Goal: Task Accomplishment & Management: Complete application form

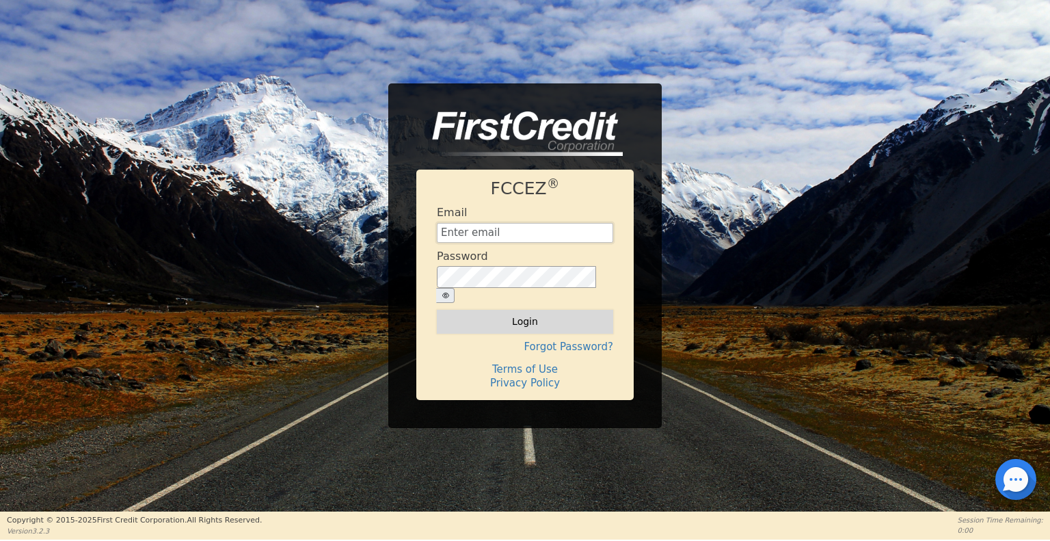
type input "[EMAIL_ADDRESS][DOMAIN_NAME]"
click at [492, 321] on button "Login" at bounding box center [525, 321] width 176 height 23
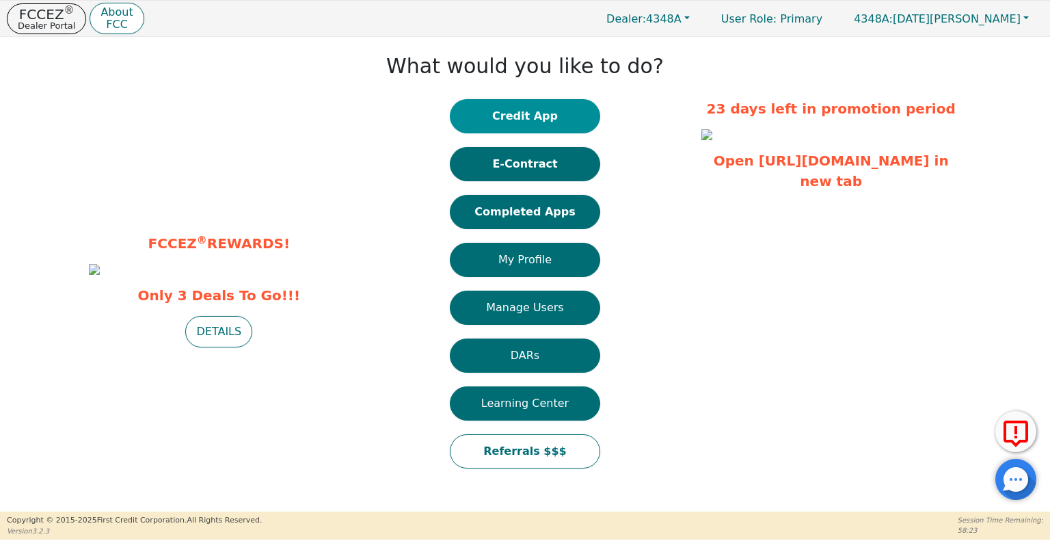
click at [511, 114] on button "Credit App" at bounding box center [525, 116] width 150 height 34
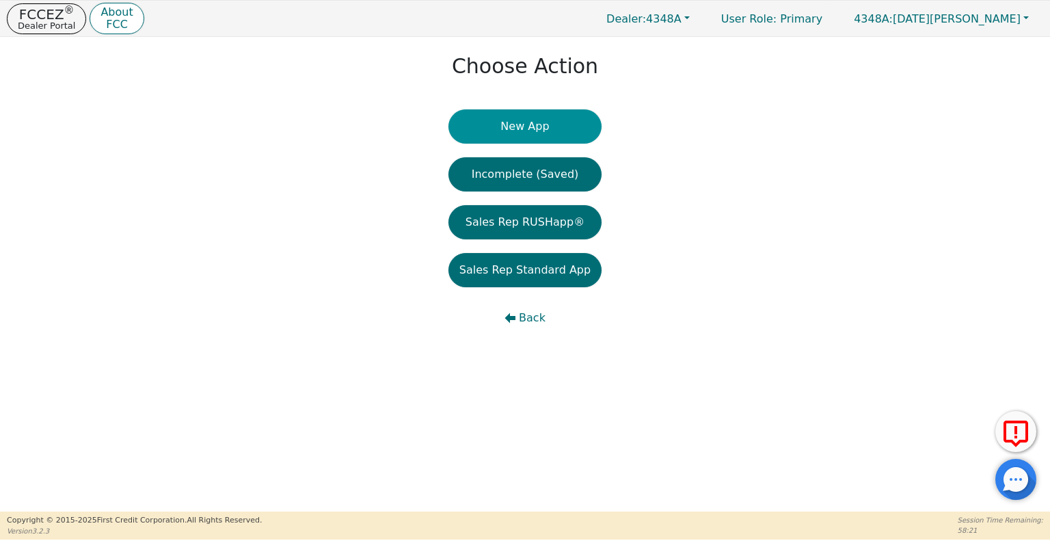
click at [517, 125] on button "New App" at bounding box center [525, 126] width 153 height 34
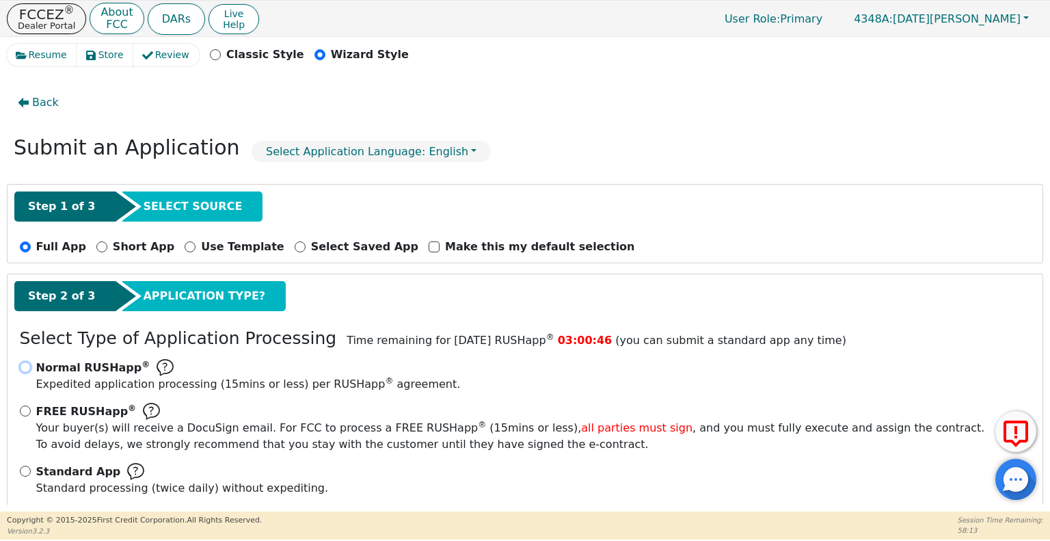
click at [27, 362] on input "Normal RUSHapp ® Expedited application processing ( 15 mins or less) per RUSHap…" at bounding box center [25, 367] width 11 height 11
radio input "true"
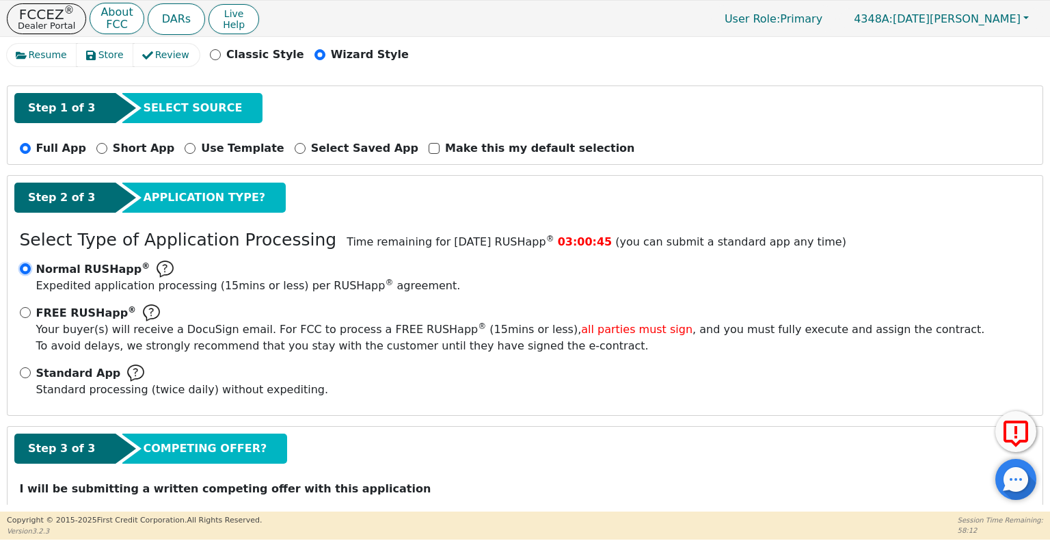
scroll to position [142, 0]
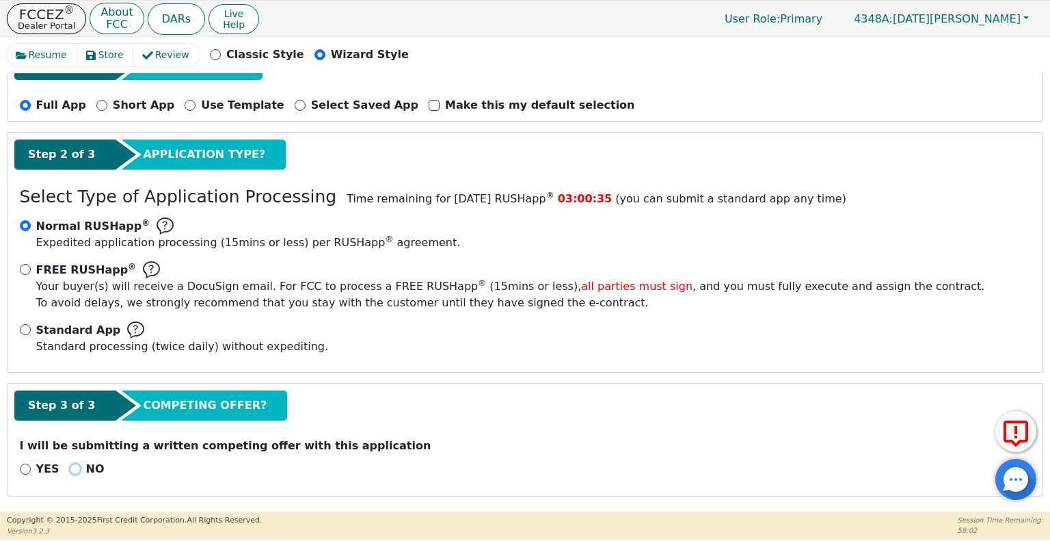
click at [70, 464] on input "NO" at bounding box center [75, 469] width 11 height 11
radio input "true"
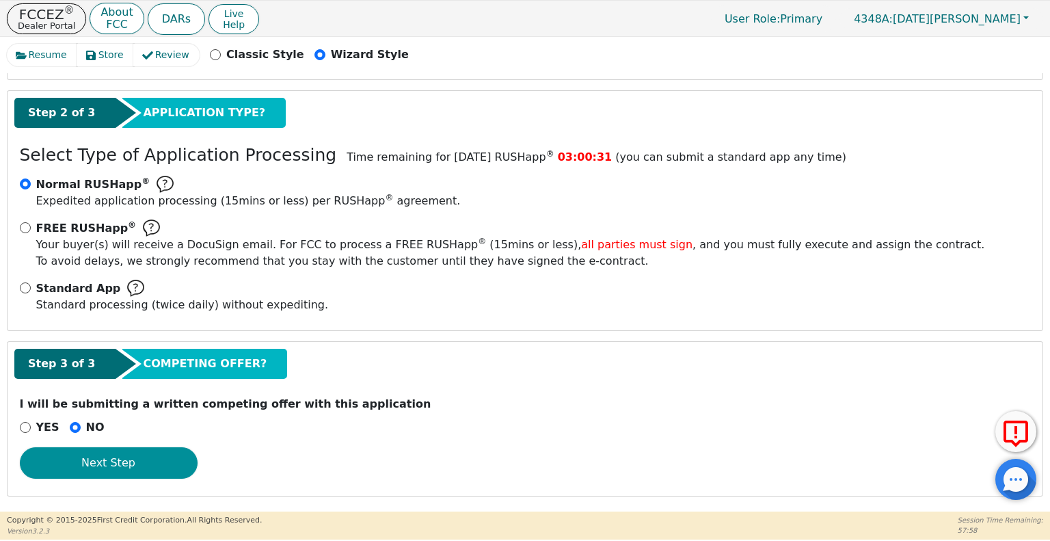
click at [128, 459] on button "Next Step" at bounding box center [109, 462] width 178 height 31
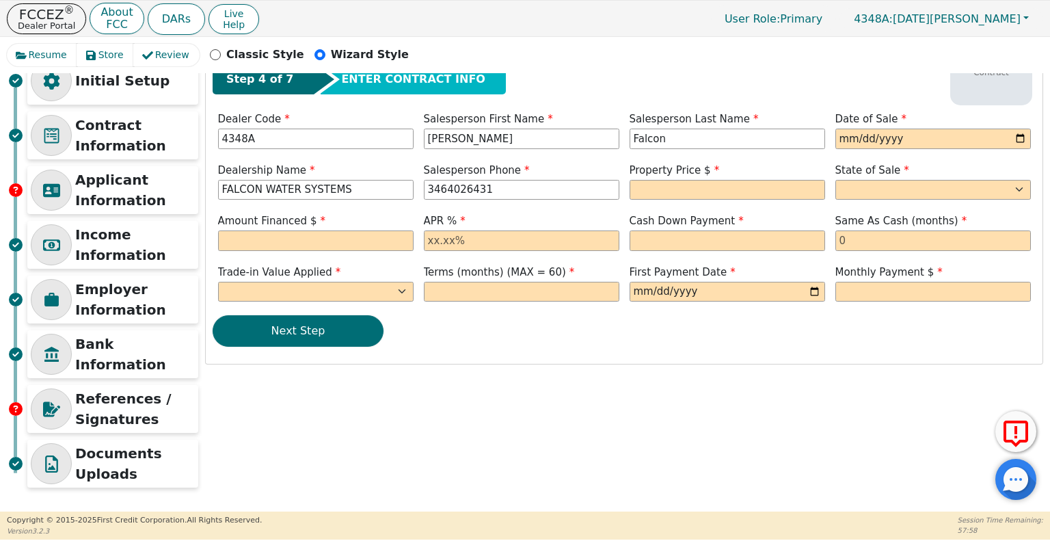
scroll to position [50, 0]
click at [844, 142] on input "date" at bounding box center [934, 139] width 196 height 21
click at [1019, 140] on input "date" at bounding box center [934, 139] width 196 height 21
type input "[DATE]"
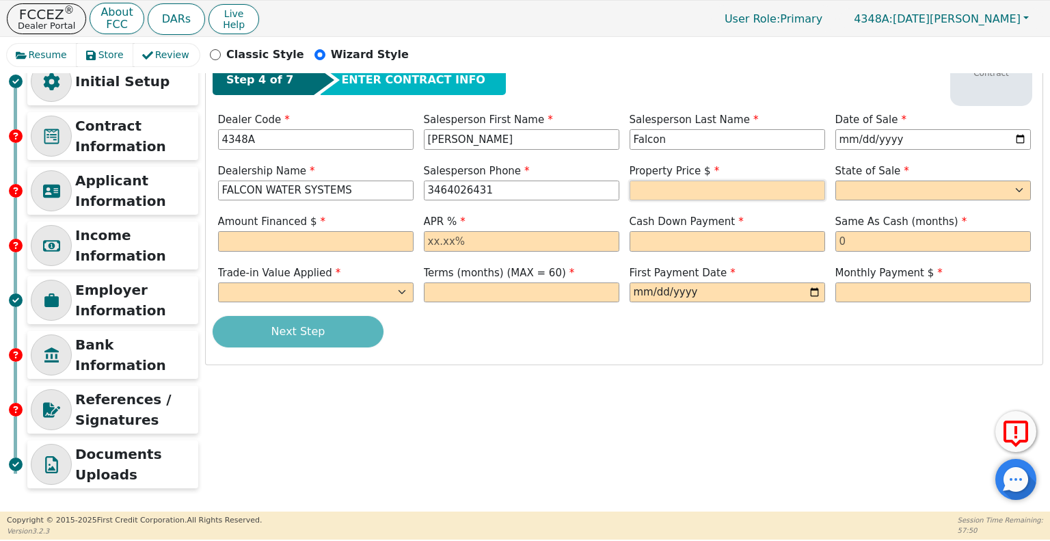
click at [697, 189] on input "text" at bounding box center [728, 191] width 196 height 21
type input "7500.00"
click at [919, 191] on select "AK AL AR AZ CA CO CT DC DE FL [GEOGRAPHIC_DATA] HI IA ID IL IN KS [GEOGRAPHIC_D…" at bounding box center [934, 191] width 196 height 21
select select "[GEOGRAPHIC_DATA]"
click at [836, 181] on select "AK AL AR AZ CA CO CT DC DE FL [GEOGRAPHIC_DATA] HI IA ID IL IN KS [GEOGRAPHIC_D…" at bounding box center [934, 191] width 196 height 21
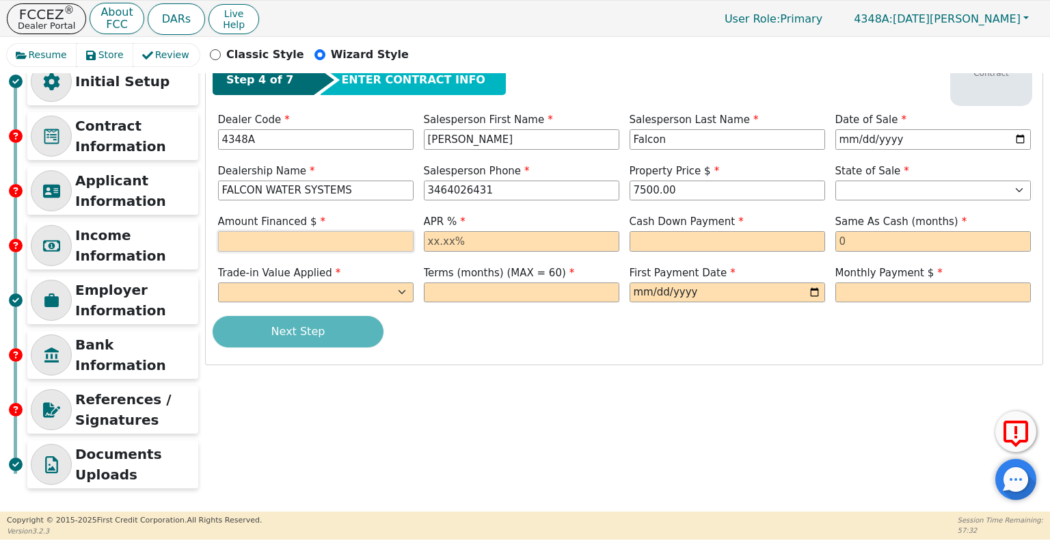
click at [319, 245] on input "text" at bounding box center [316, 241] width 196 height 21
click at [483, 237] on input "text" at bounding box center [522, 241] width 196 height 21
type input "7500.00"
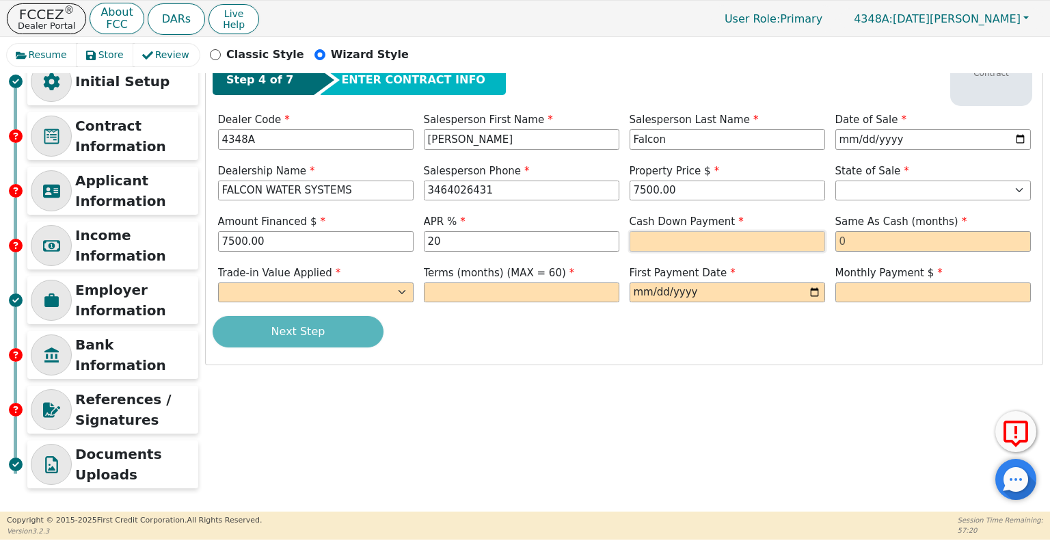
type input "20.00"
type input "0.00"
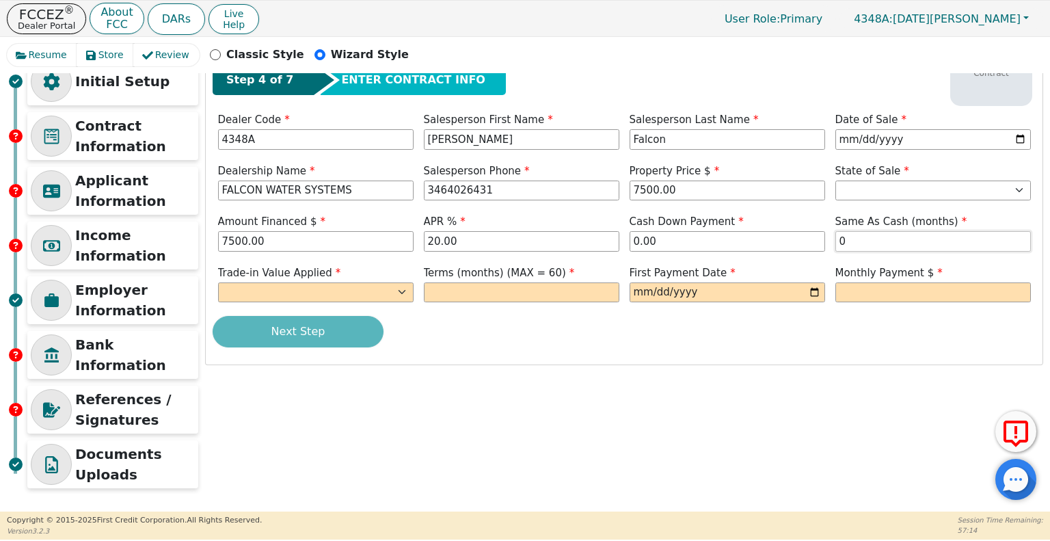
type input "0"
click at [373, 293] on select "Yes No" at bounding box center [316, 292] width 196 height 21
select select "n"
click at [218, 282] on select "Yes No" at bounding box center [316, 292] width 196 height 21
click at [535, 287] on input "text" at bounding box center [522, 292] width 196 height 21
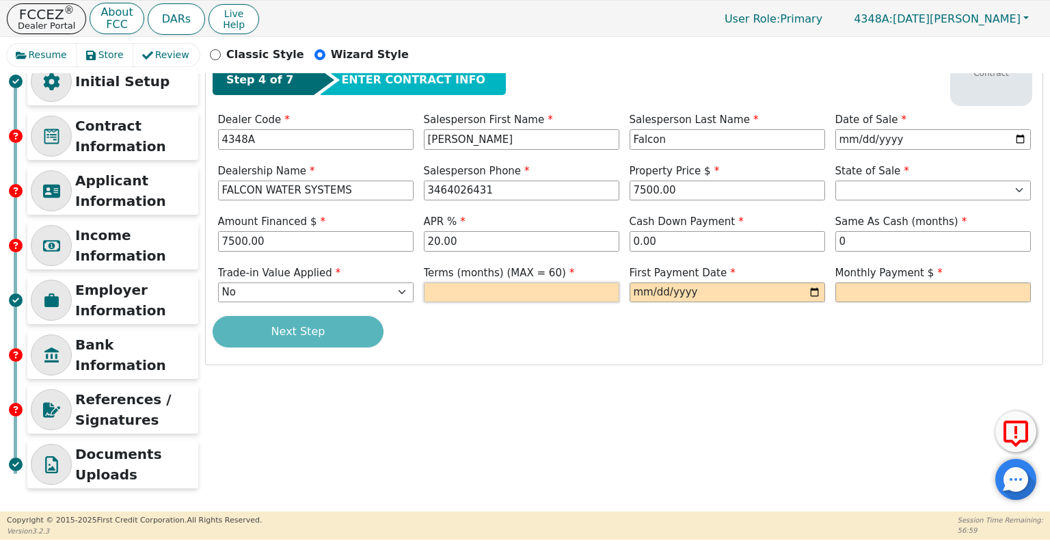
type input "60"
click at [802, 290] on input "date" at bounding box center [728, 292] width 196 height 21
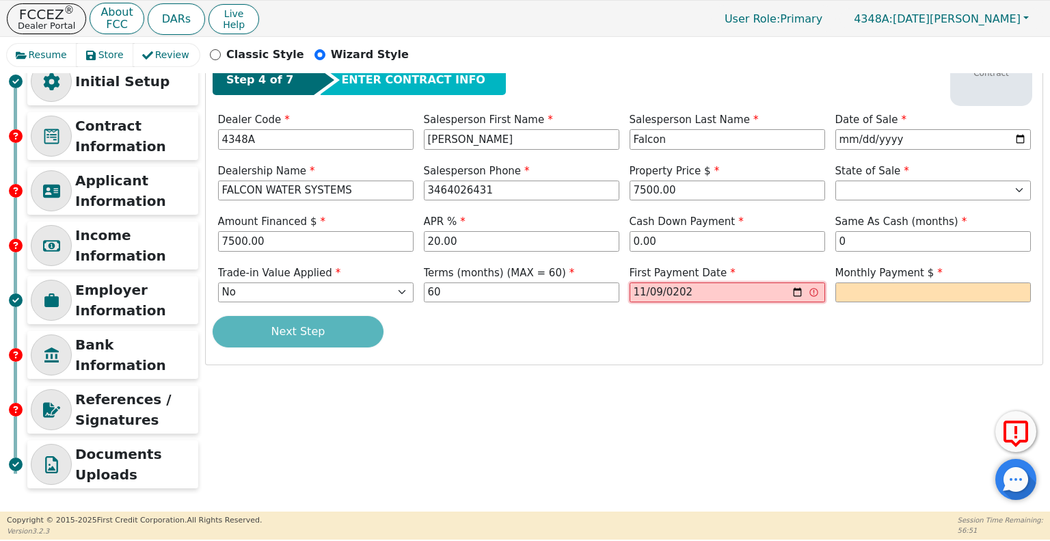
type input "[DATE]"
click at [878, 293] on input "text" at bounding box center [934, 292] width 196 height 21
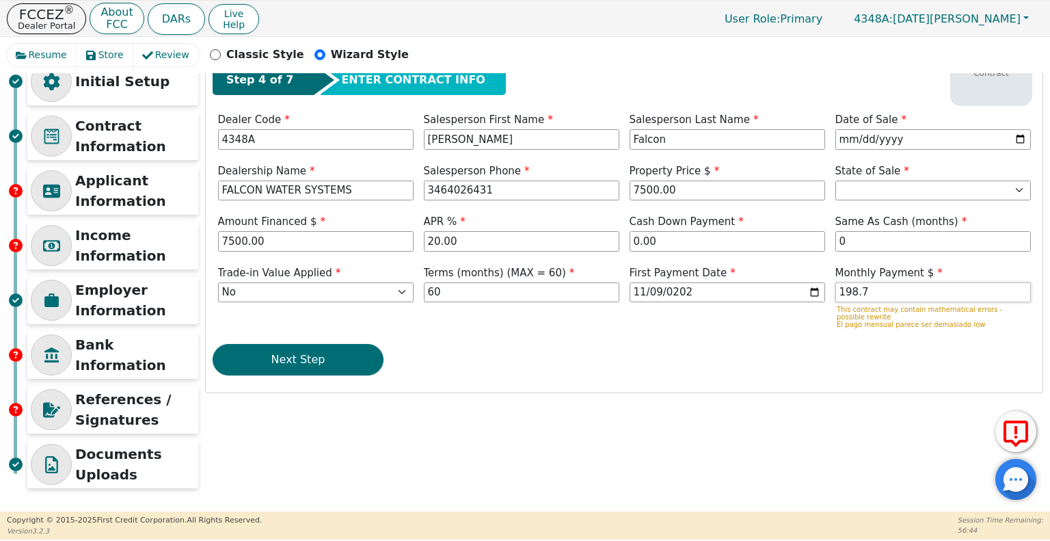
type input "198.70"
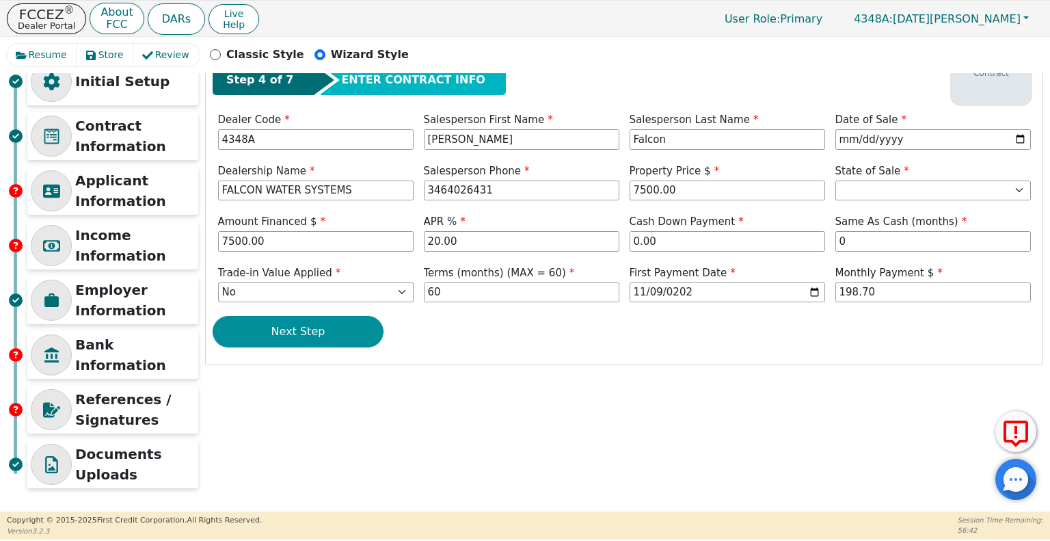
click at [354, 339] on button "Next Step" at bounding box center [298, 331] width 171 height 31
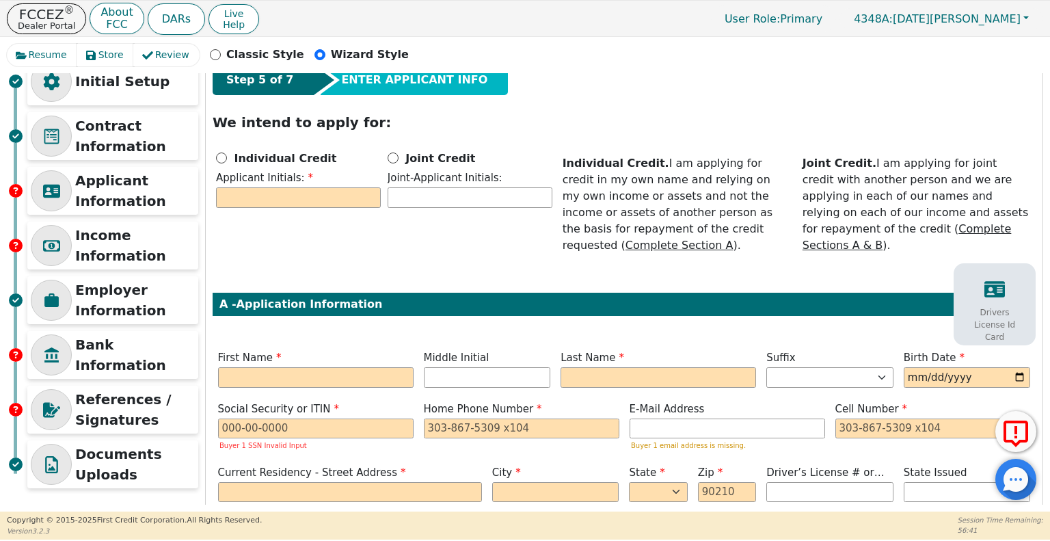
scroll to position [0, 0]
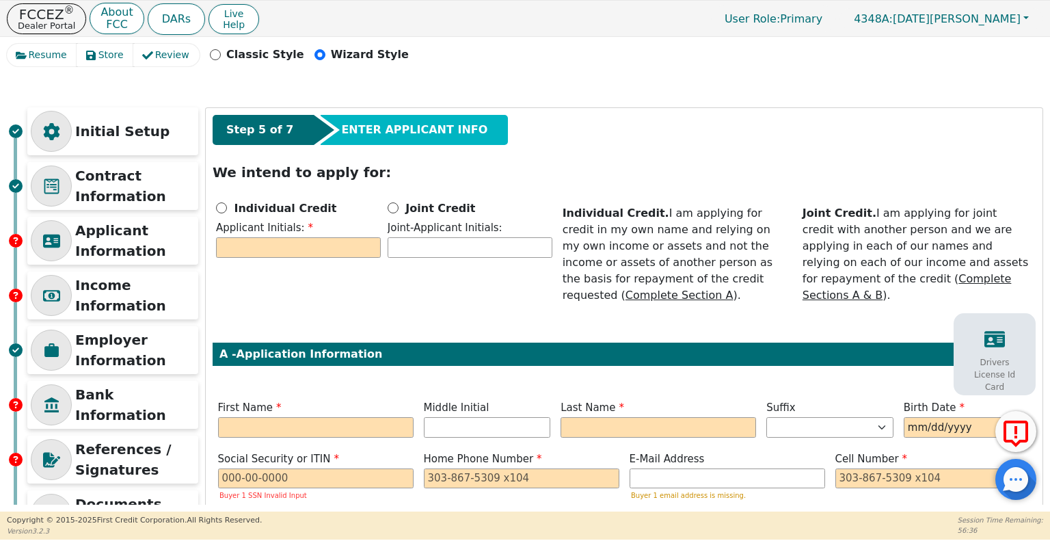
click at [235, 211] on b "Individual Credit" at bounding box center [286, 207] width 103 height 13
click at [227, 211] on input "Individual Credit" at bounding box center [221, 207] width 11 height 11
radio input "true"
click at [290, 249] on input "text" at bounding box center [298, 247] width 165 height 21
type input "K"
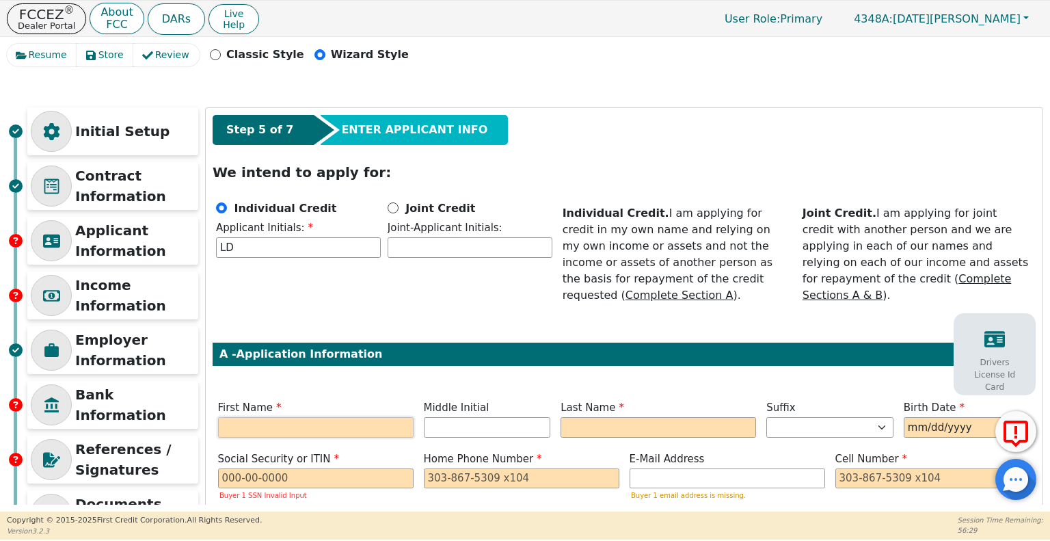
type input "L"
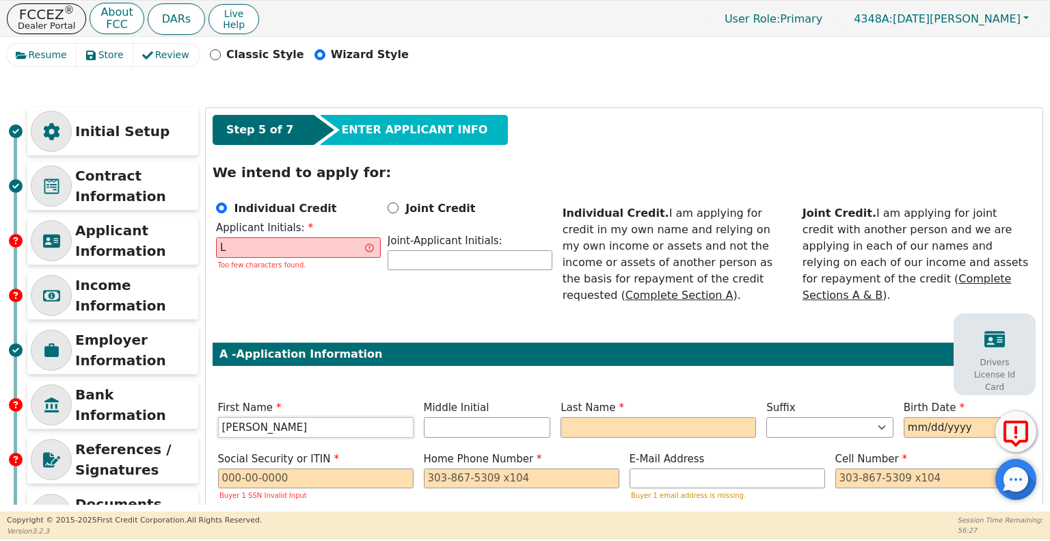
type input "[PERSON_NAME]"
type input "LD"
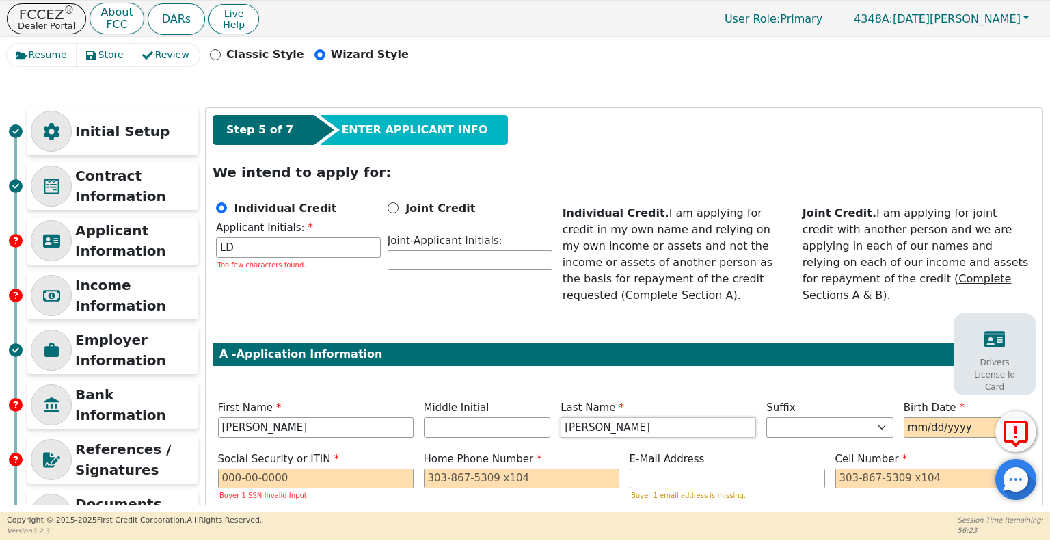
type input "[PERSON_NAME]"
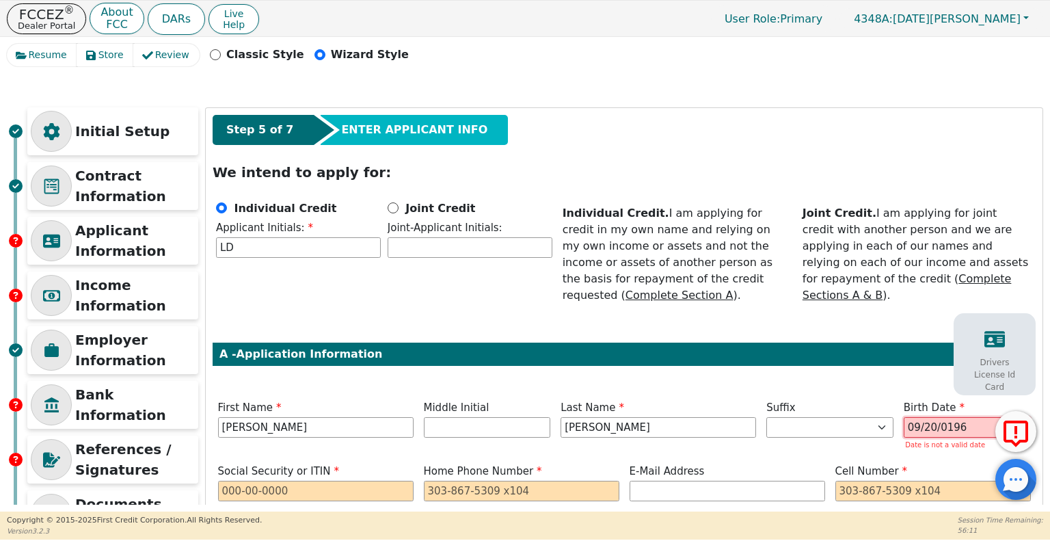
type input "[DATE]"
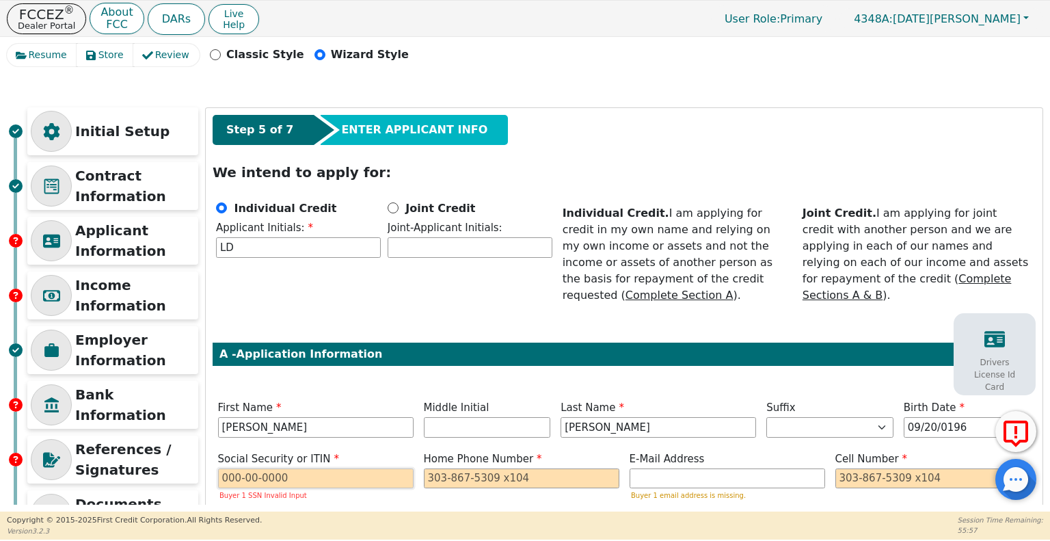
paste input "551-15-0631"
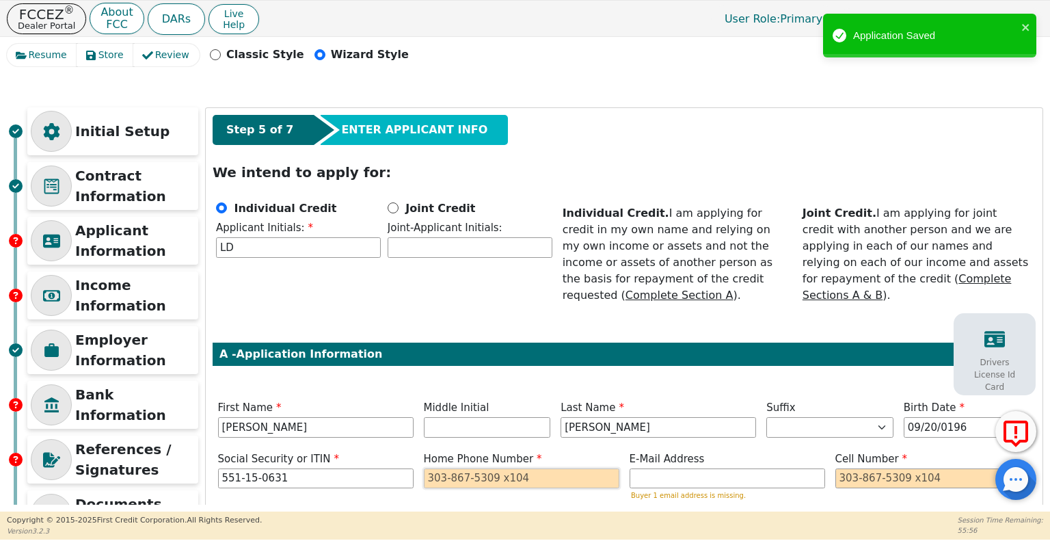
type input "***-**-0631"
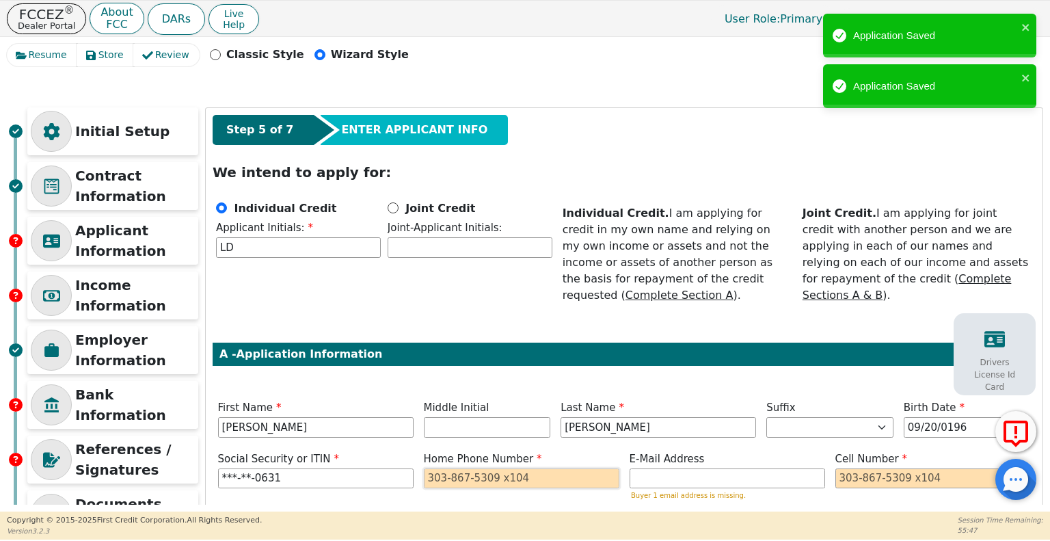
paste input "[PHONE_NUMBER]"
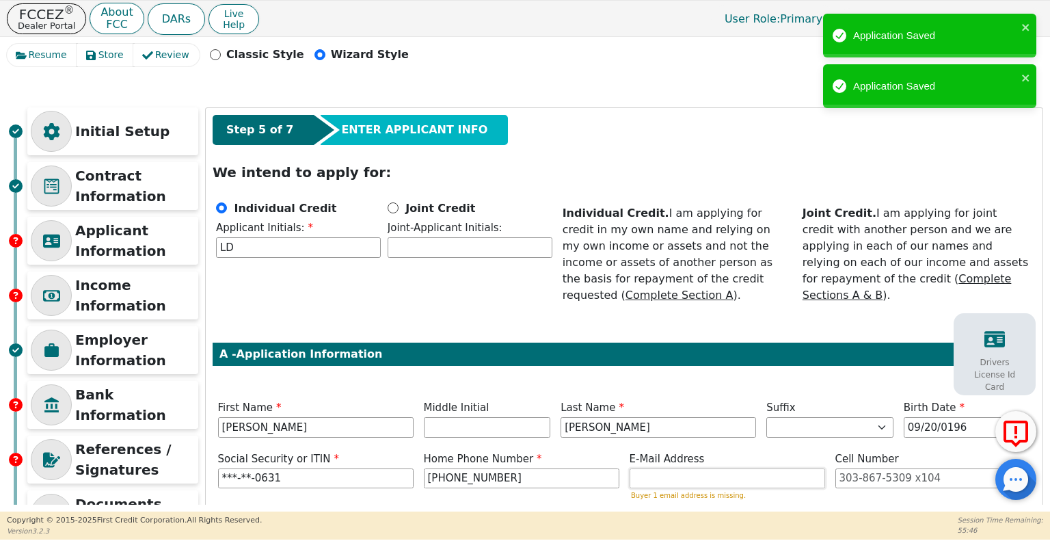
type input "[PHONE_NUMBER]"
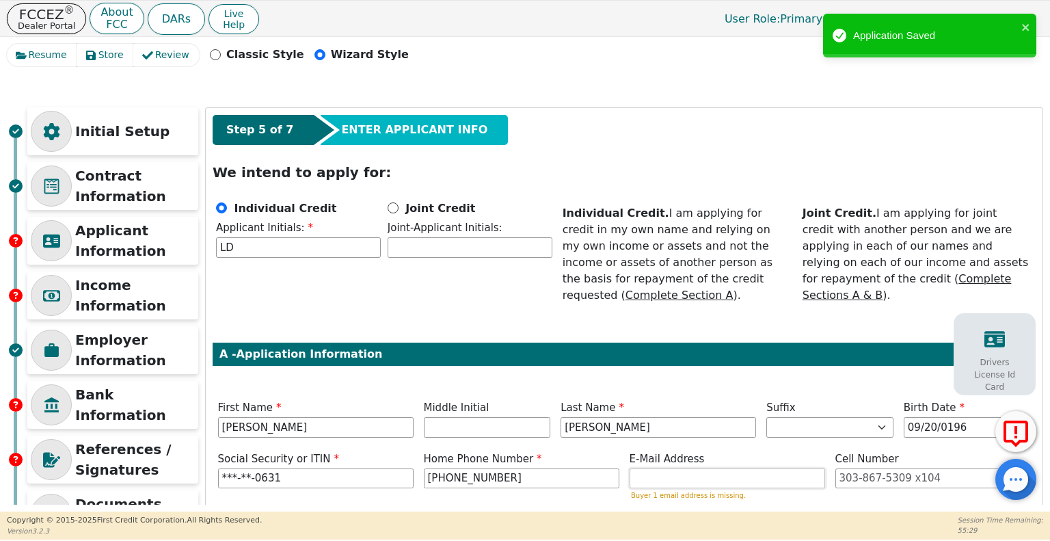
paste input "[EMAIL_ADDRESS][DOMAIN_NAME]"
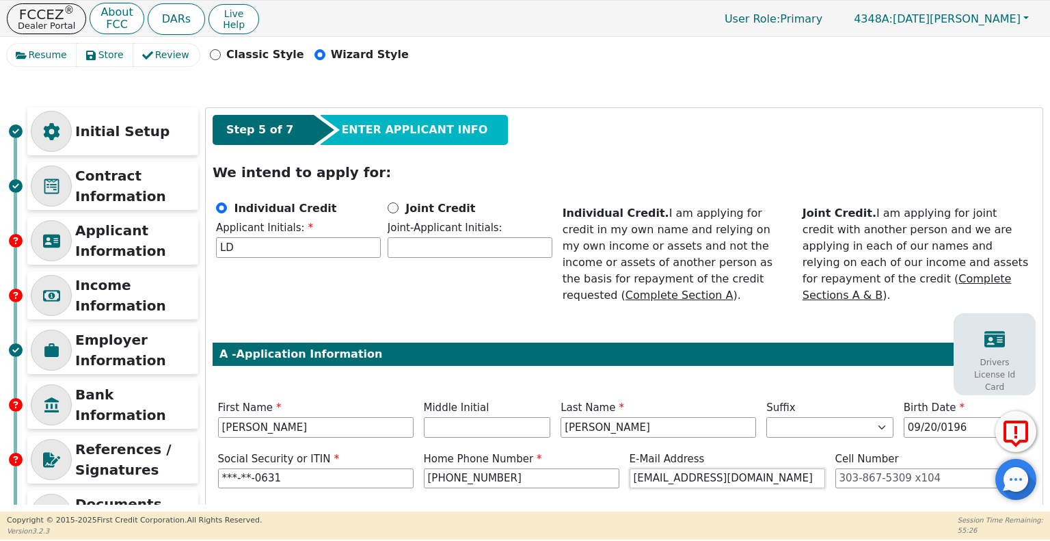
type input "[EMAIL_ADDRESS][DOMAIN_NAME]"
drag, startPoint x: 511, startPoint y: 457, endPoint x: 234, endPoint y: 499, distance: 280.1
click at [234, 499] on div "Step 5 of 7 ENTER APPLICANT INFO We intend to apply for: Individual Credit Appl…" at bounding box center [624, 385] width 837 height 555
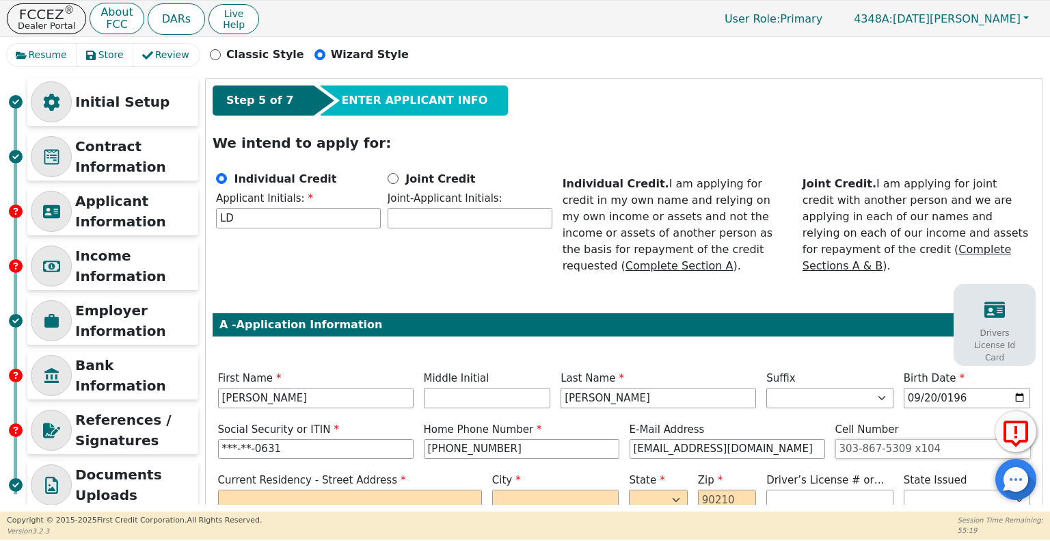
click at [856, 439] on input "tel" at bounding box center [934, 449] width 196 height 21
paste input "[PHONE_NUMBER]"
type input "[PHONE_NUMBER]"
click at [244, 490] on input "text" at bounding box center [350, 500] width 264 height 21
type input "[STREET_ADDRESS][PERSON_NAME]"
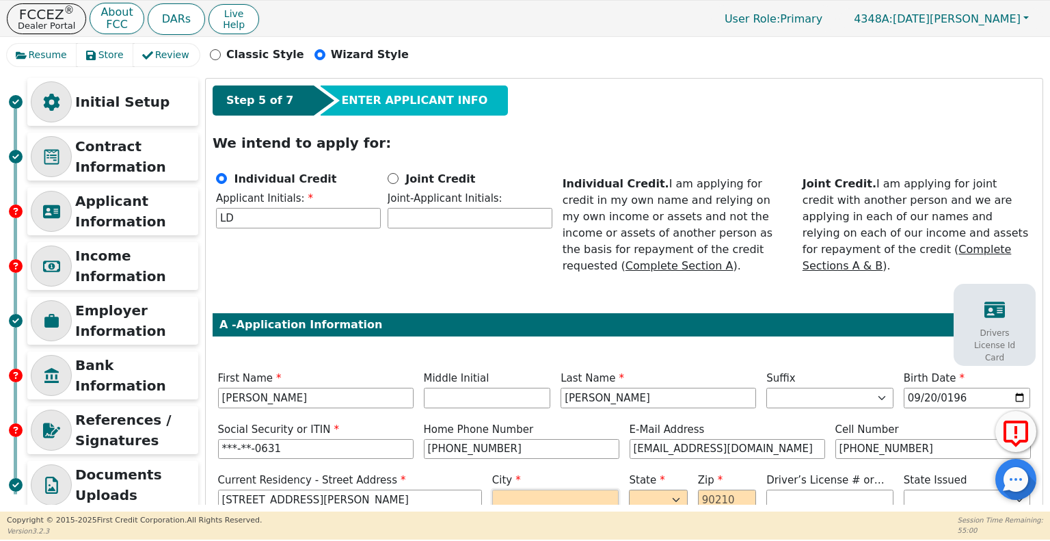
click at [532, 490] on input "text" at bounding box center [555, 500] width 127 height 21
type input "Katy"
select select "[GEOGRAPHIC_DATA]"
type input "77493"
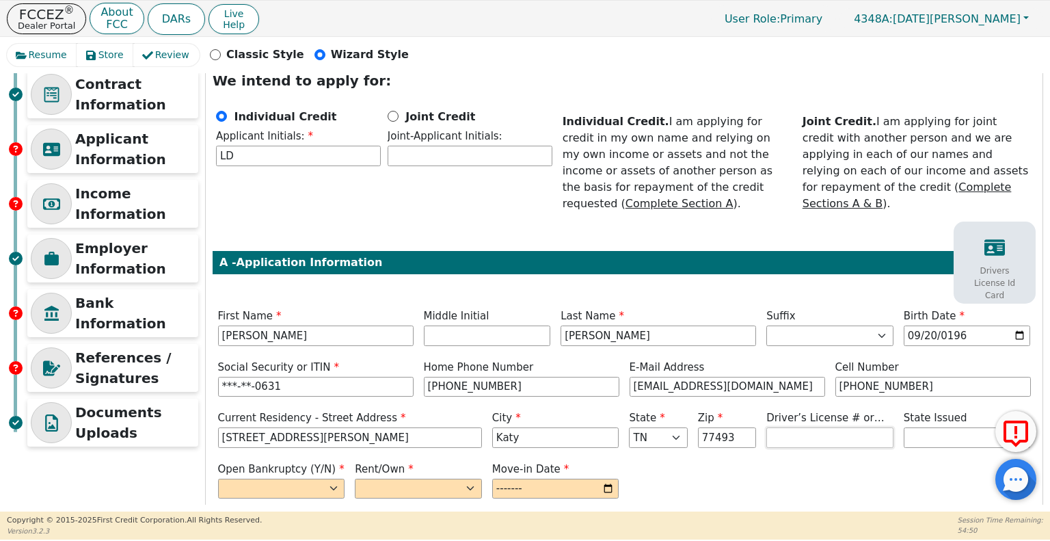
scroll to position [151, 0]
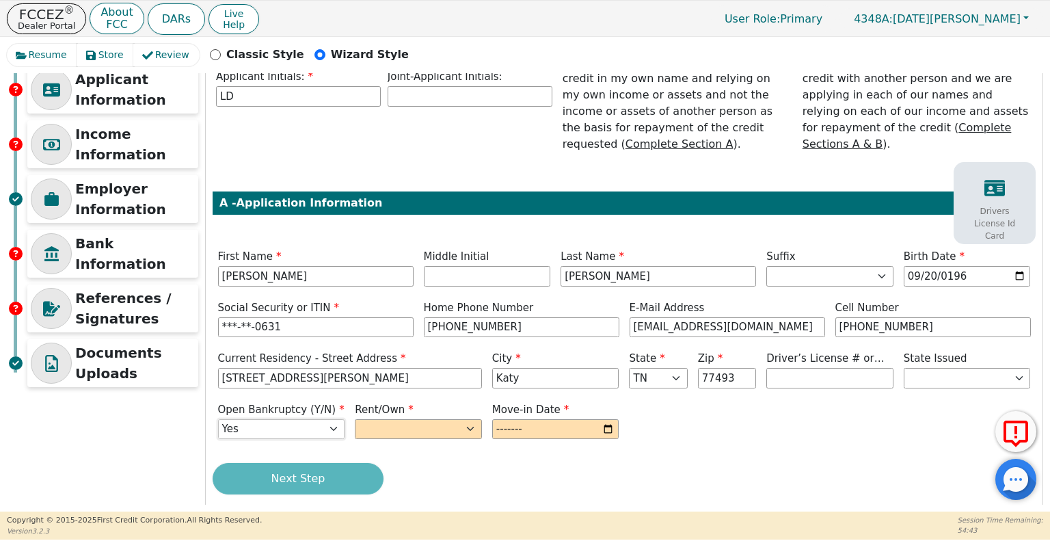
select select "n"
select select "Rent"
type input "2024-10"
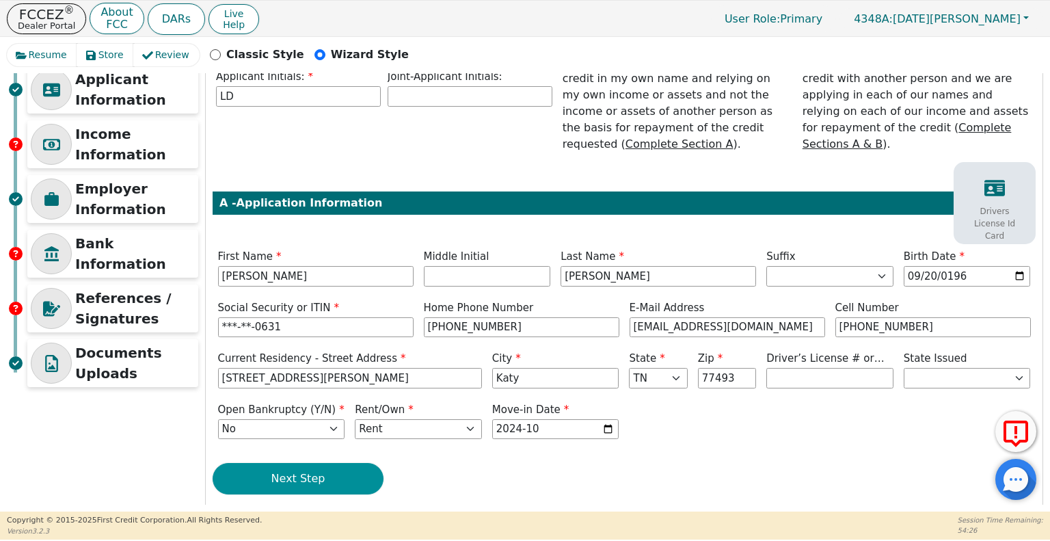
click at [325, 466] on button "Next Step" at bounding box center [298, 478] width 171 height 31
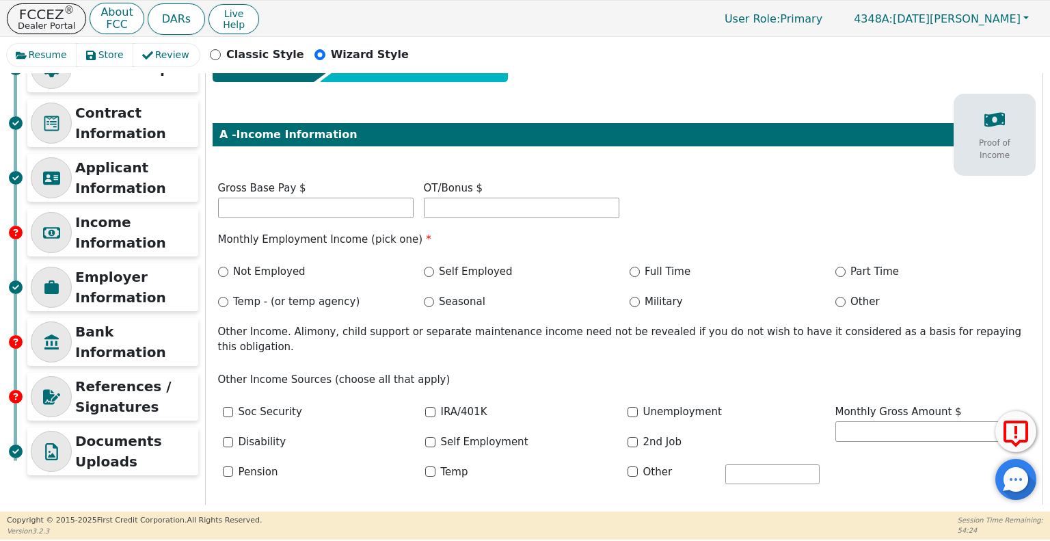
scroll to position [0, 0]
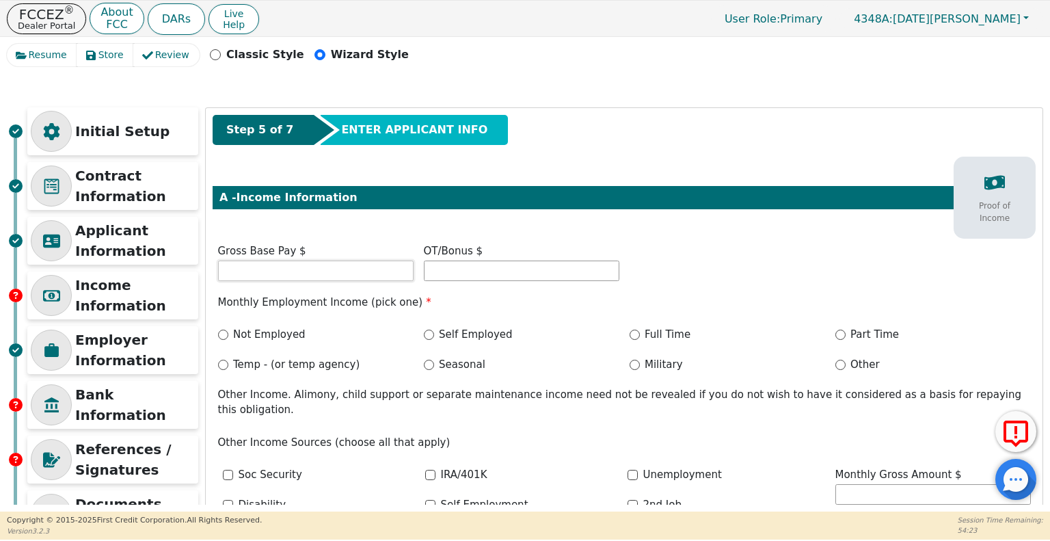
click at [313, 265] on input "text" at bounding box center [316, 271] width 196 height 21
type input "6000.00"
click at [632, 336] on input "Full Time" at bounding box center [635, 335] width 10 height 10
radio input "true"
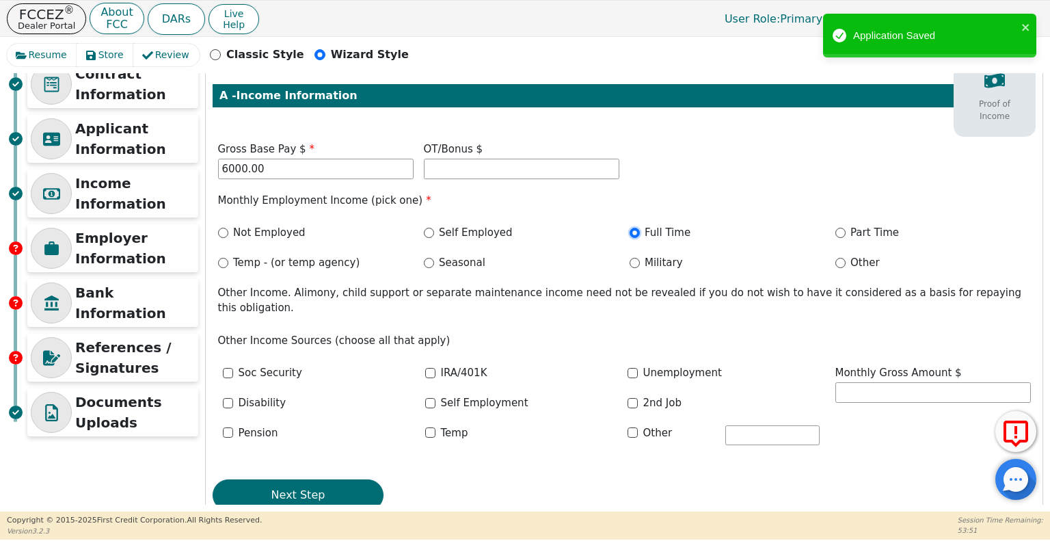
scroll to position [120, 0]
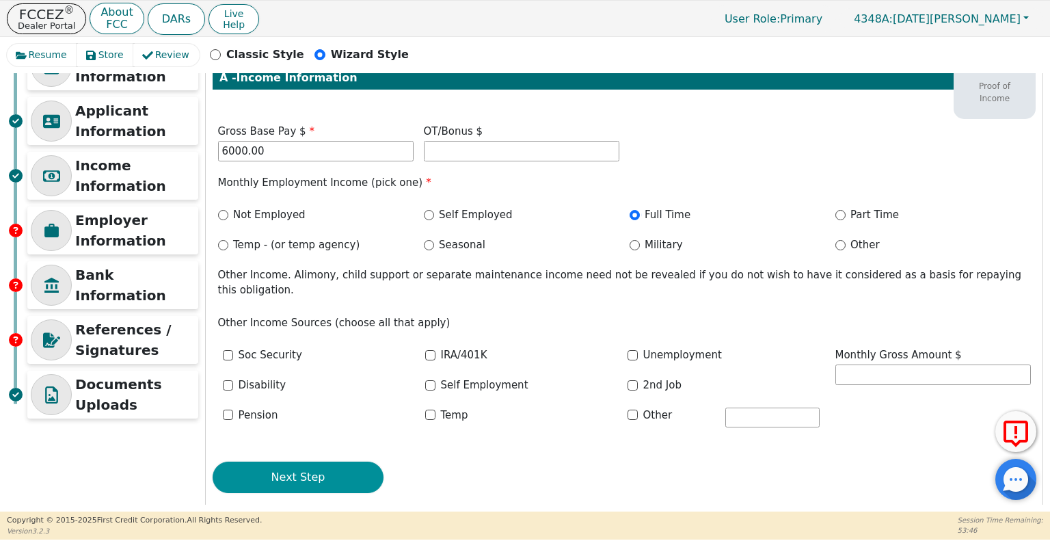
click at [331, 462] on button "Next Step" at bounding box center [298, 477] width 171 height 31
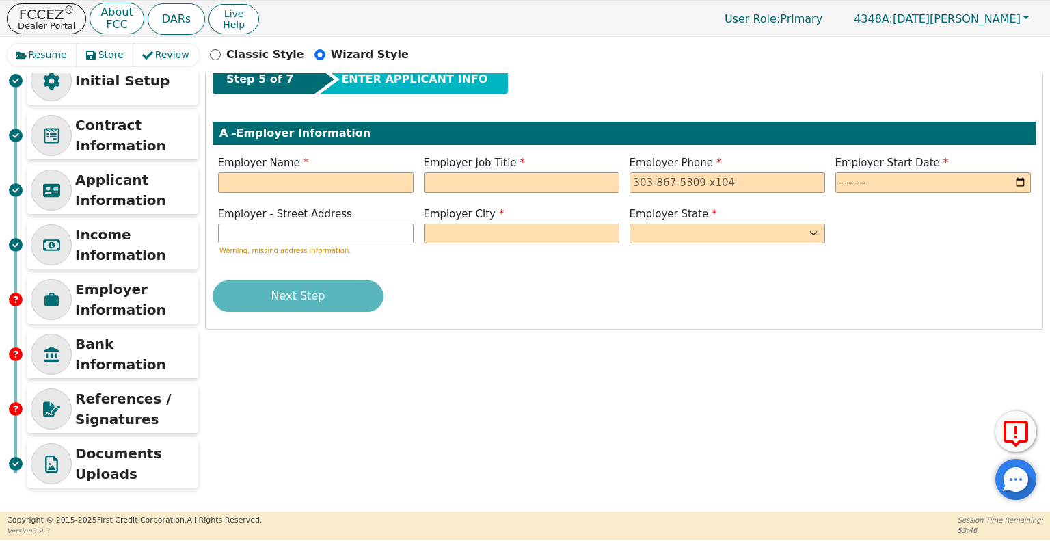
scroll to position [50, 0]
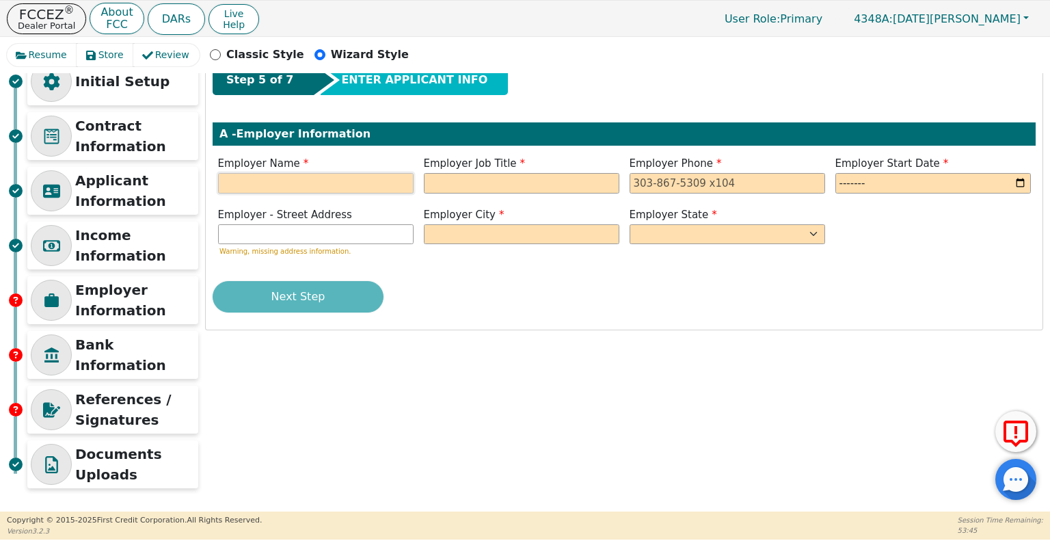
click at [362, 186] on input "text" at bounding box center [316, 183] width 196 height 21
paste input "SAGILITY HEALTH"
type input "SAGILITY HEALTH"
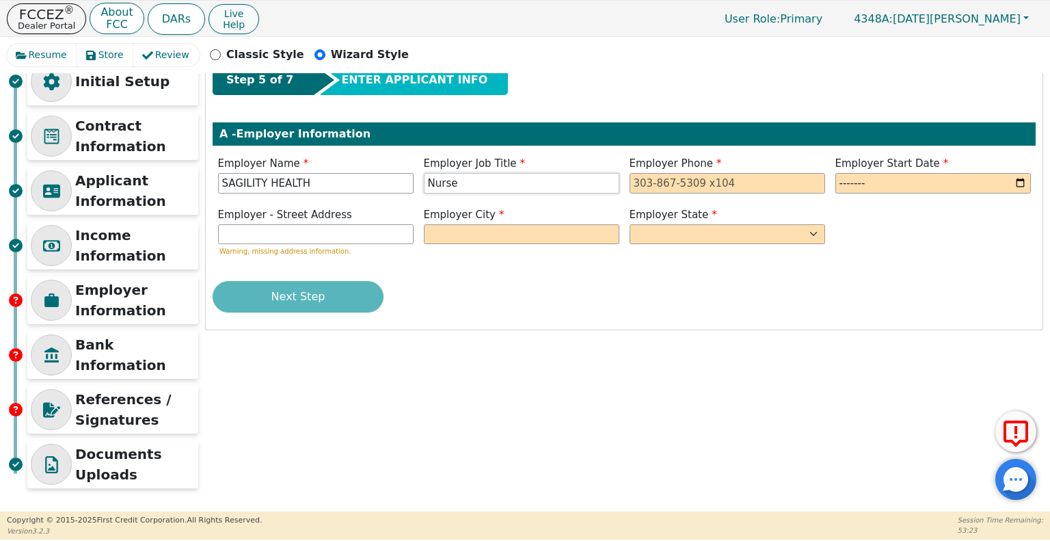
type input "Nurse"
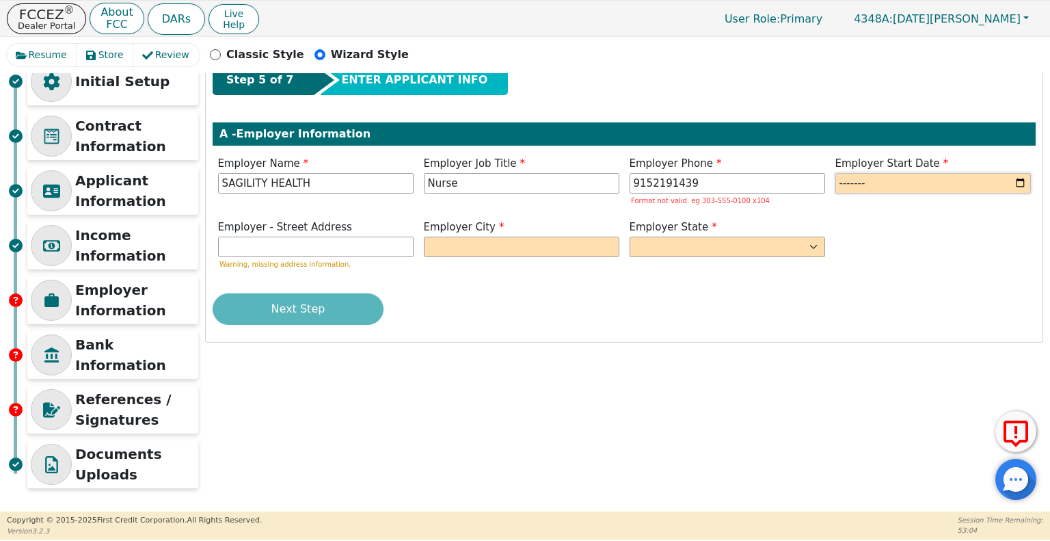
type input "[PHONE_NUMBER]"
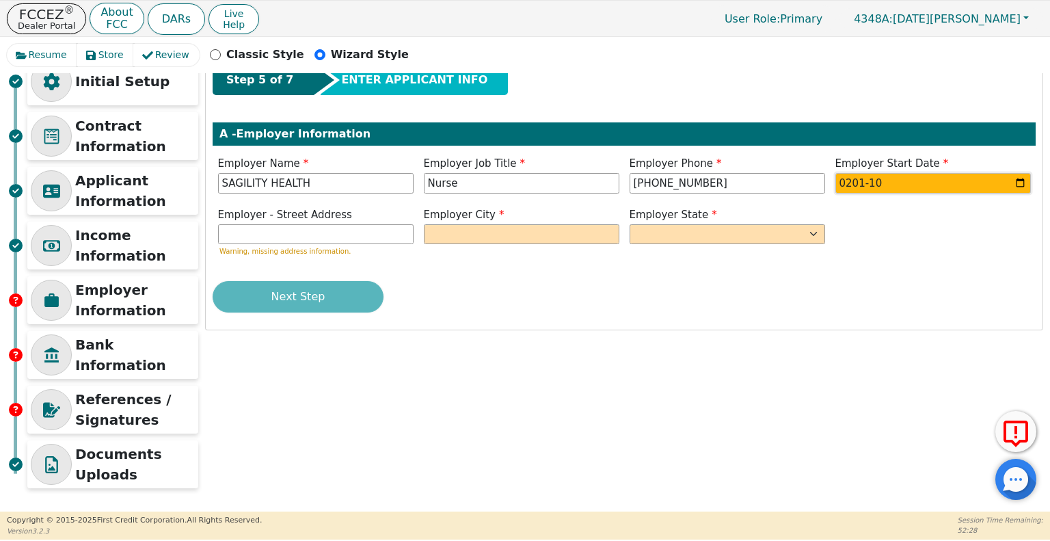
type input "2010-10"
click at [257, 231] on input "text" at bounding box center [316, 234] width 196 height 21
click at [349, 261] on div "Step 5 of 7 ENTER APPLICANT INFO A - Employer Information Employer Name SAGILIT…" at bounding box center [624, 193] width 837 height 271
click at [450, 234] on input "text" at bounding box center [522, 234] width 196 height 21
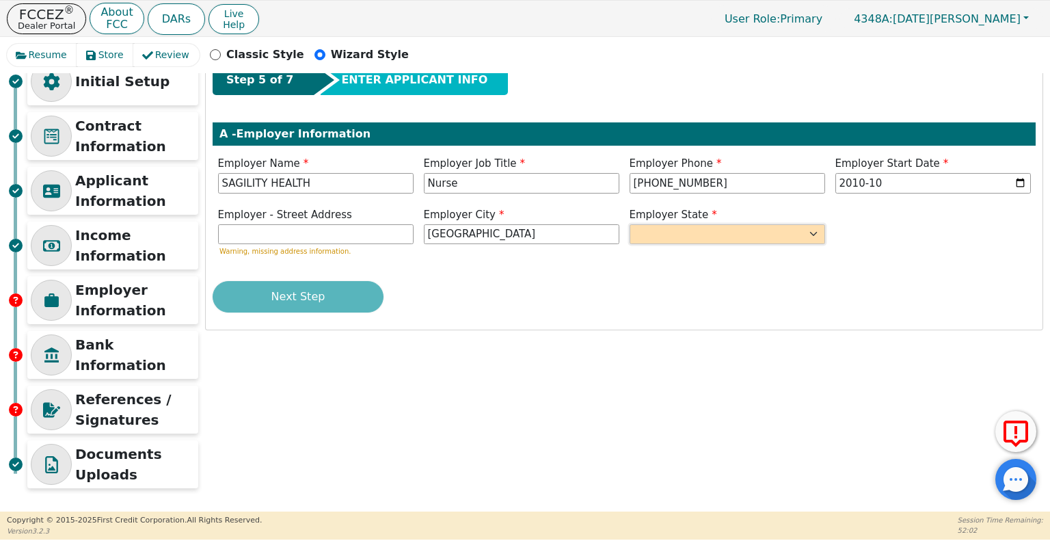
type input "[GEOGRAPHIC_DATA]"
select select "[GEOGRAPHIC_DATA]"
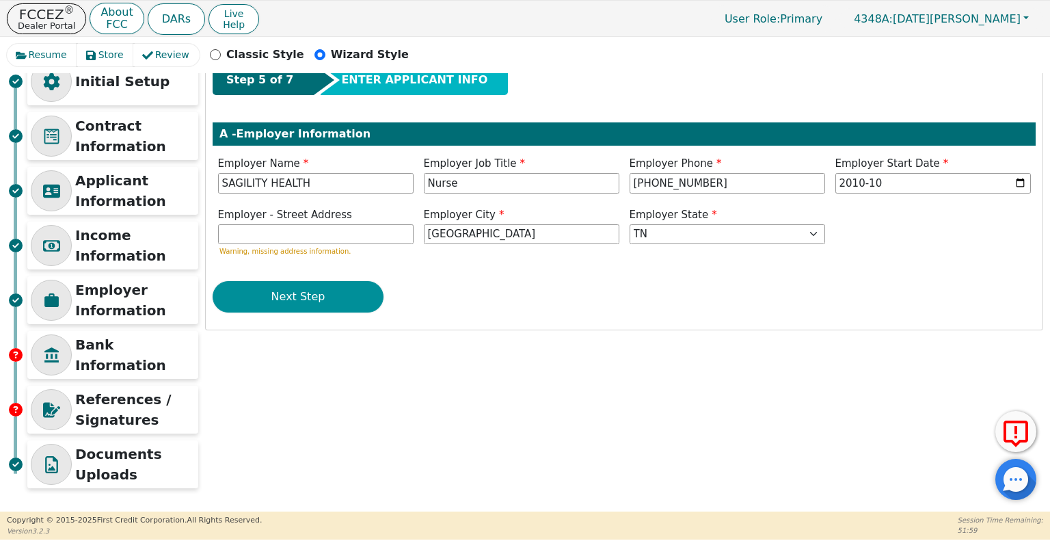
click at [347, 286] on button "Next Step" at bounding box center [298, 296] width 171 height 31
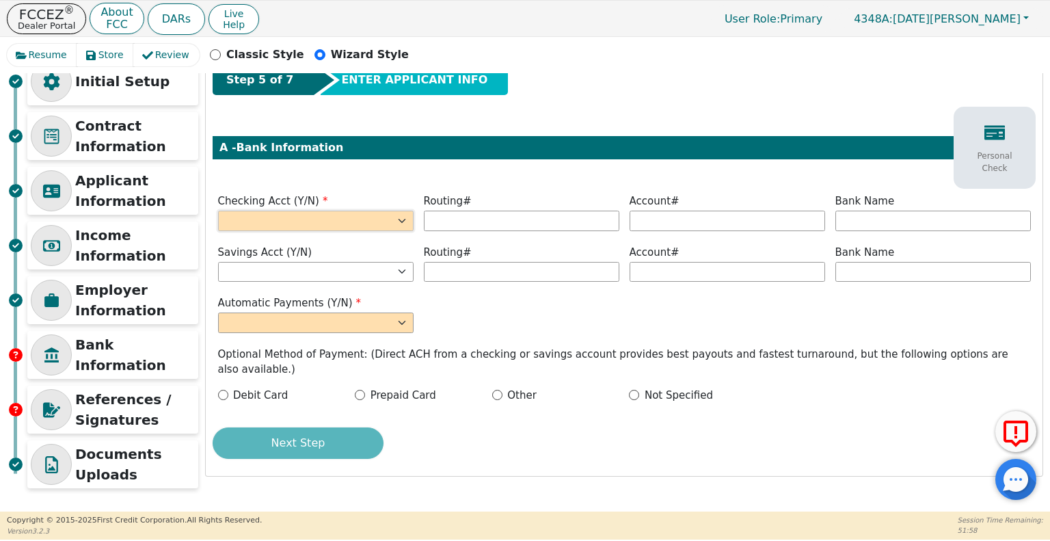
click at [380, 216] on select "Yes No" at bounding box center [316, 221] width 196 height 21
select select "y"
click at [218, 211] on select "Yes No" at bounding box center [316, 221] width 196 height 21
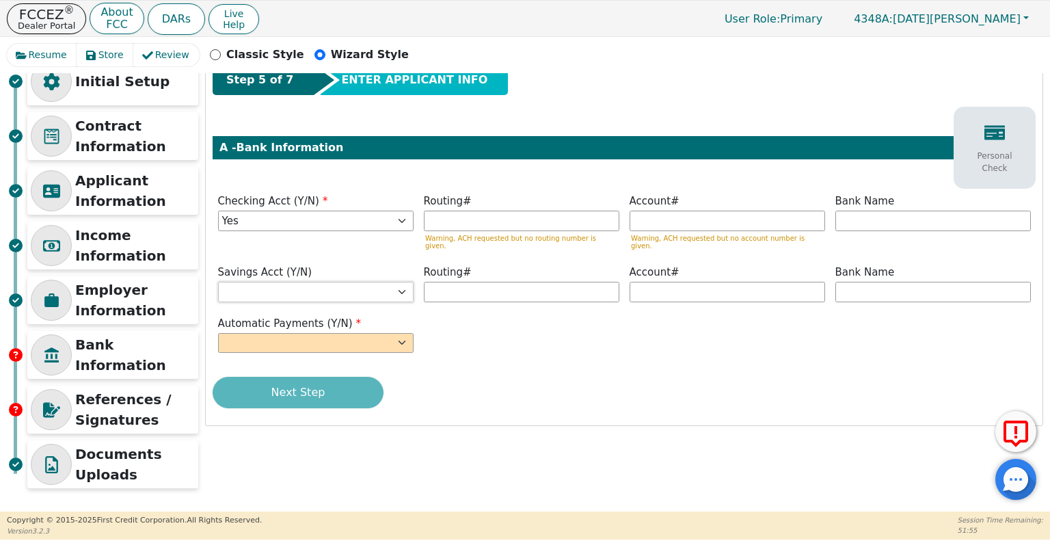
click at [395, 282] on select "Yes No" at bounding box center [316, 292] width 196 height 21
select select "n"
click at [218, 282] on select "Yes No" at bounding box center [316, 292] width 196 height 21
click at [395, 333] on select "Yes No" at bounding box center [316, 343] width 196 height 21
select select "y"
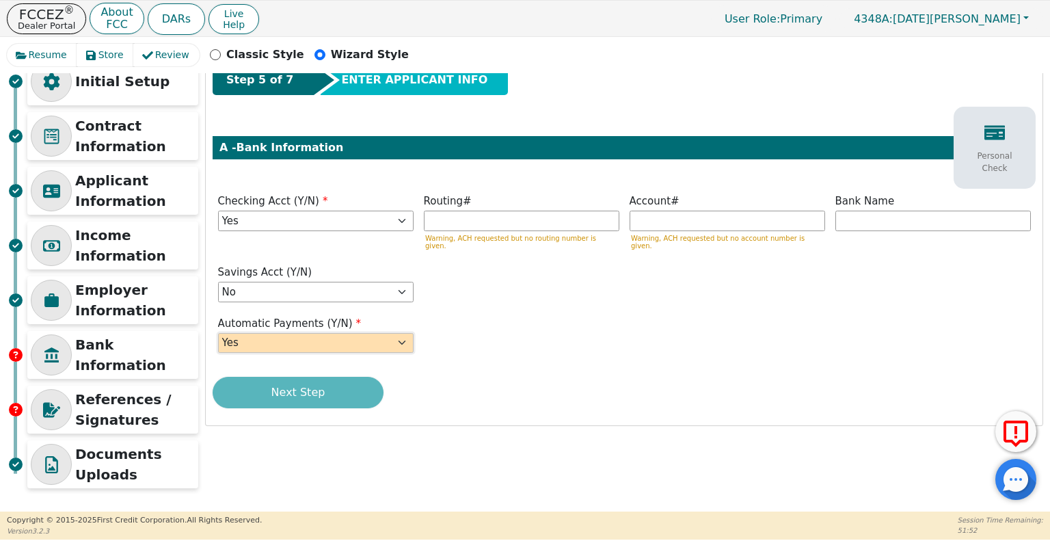
click at [218, 333] on select "Yes No" at bounding box center [316, 343] width 196 height 21
click at [355, 385] on button "Next Step" at bounding box center [298, 392] width 171 height 31
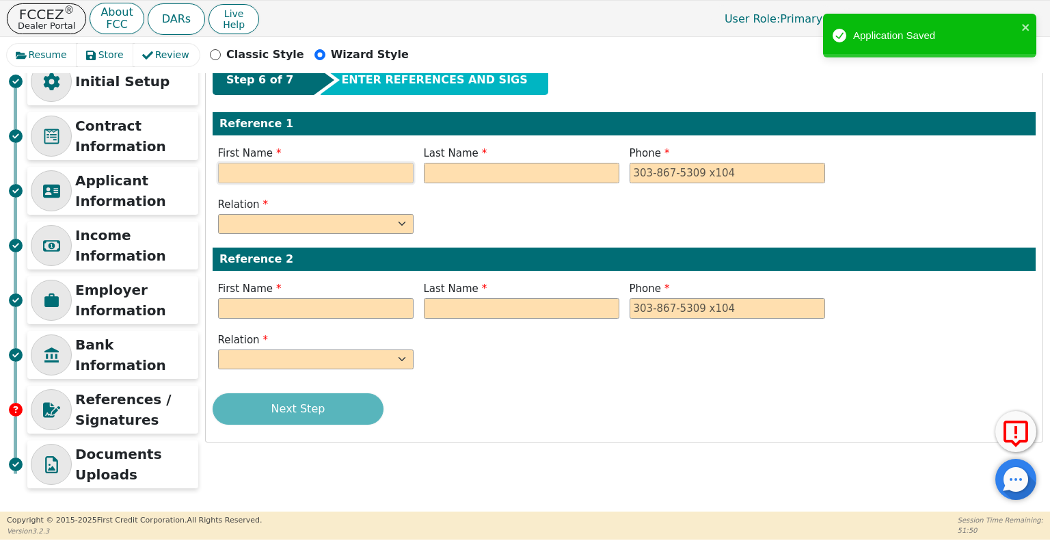
click at [325, 174] on input "text" at bounding box center [316, 173] width 196 height 21
type input "[PERSON_NAME]"
click at [479, 178] on input "text" at bounding box center [522, 173] width 196 height 21
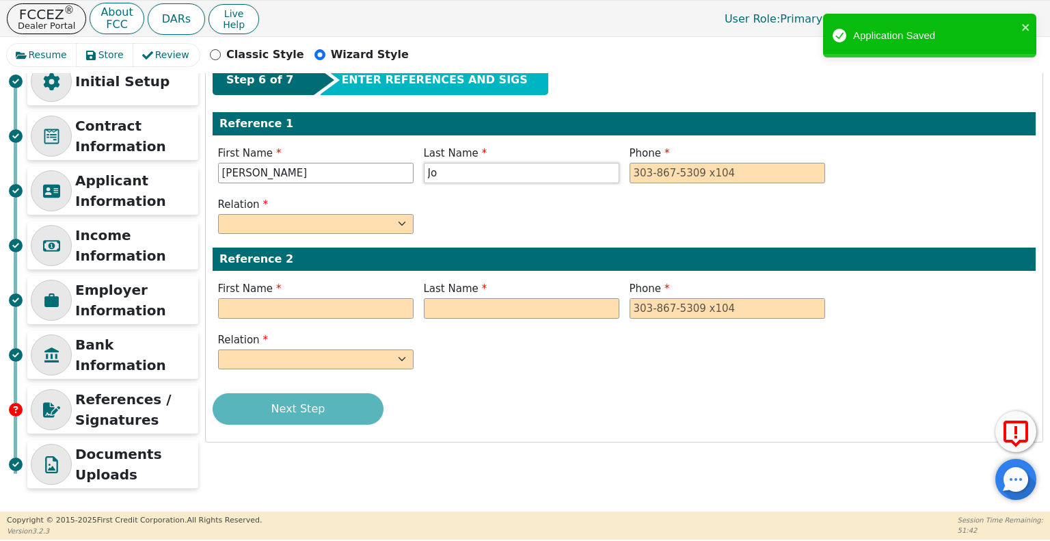
type input "[PERSON_NAME]"
click at [673, 170] on input "tel" at bounding box center [728, 173] width 196 height 21
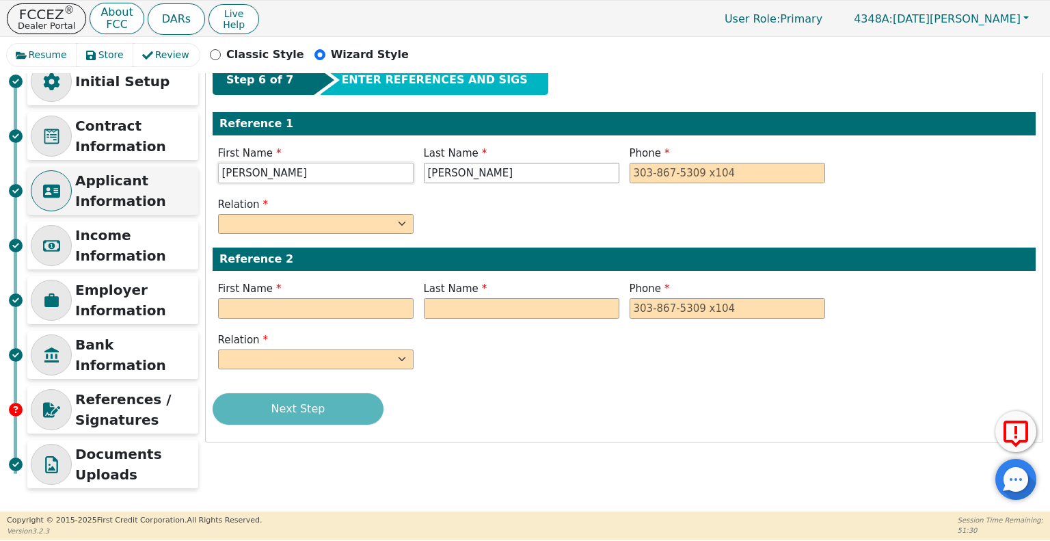
drag, startPoint x: 270, startPoint y: 174, endPoint x: 142, endPoint y: 173, distance: 127.9
click at [142, 173] on div "Initial Setup Contract Information Applicant Information Income Information Emp…" at bounding box center [525, 276] width 1037 height 438
paste input "ESHAE"
type input "JESHAE"
drag, startPoint x: 479, startPoint y: 170, endPoint x: 379, endPoint y: 177, distance: 99.4
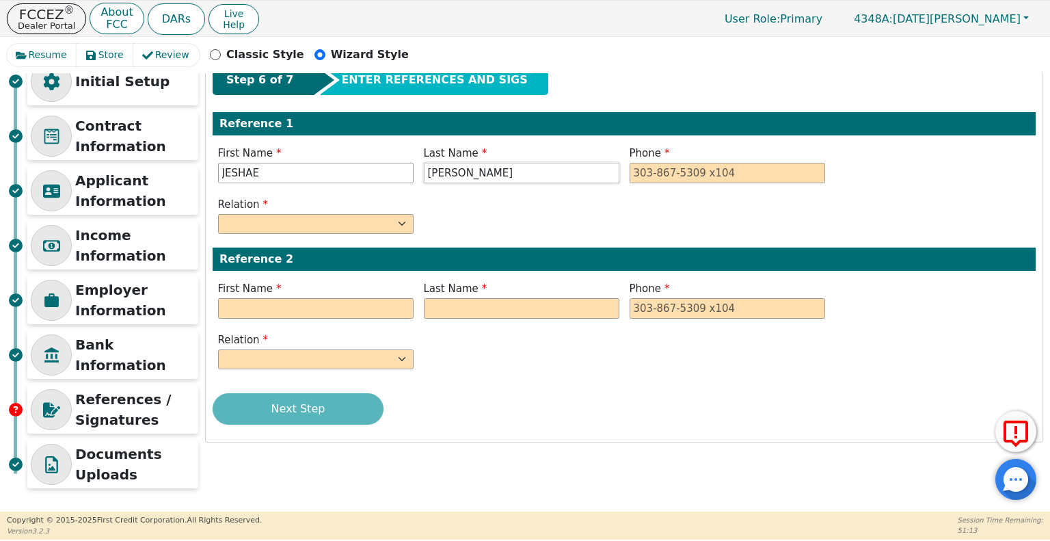
click at [379, 177] on div "First Name [PERSON_NAME] Last Name [PERSON_NAME] Phone" at bounding box center [624, 166] width 823 height 41
type input "[PERSON_NAME]"
paste input "[PHONE_NUMBER]"
type input "[PHONE_NUMBER]"
click at [637, 306] on input "tel" at bounding box center [728, 308] width 196 height 21
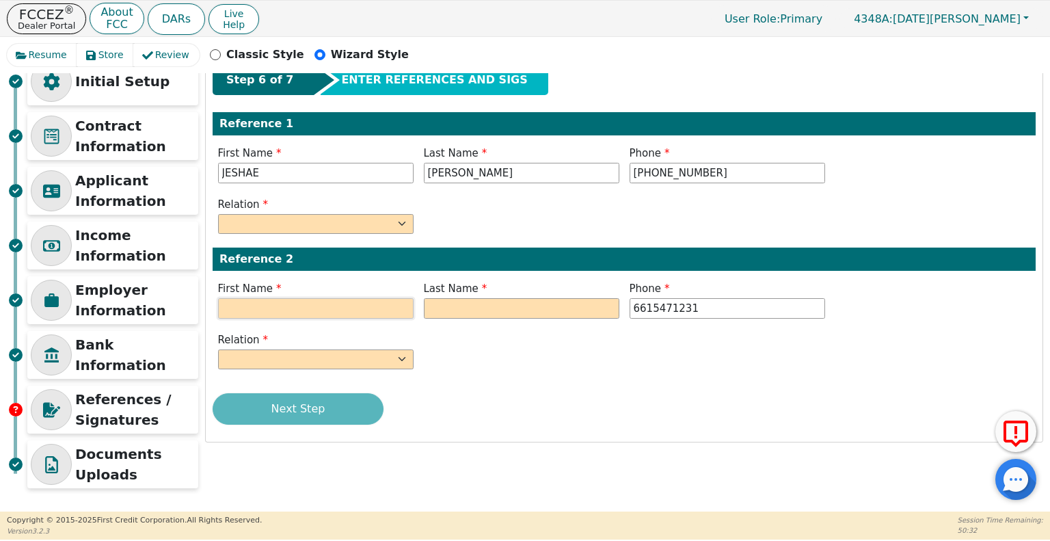
type input "[PHONE_NUMBER]"
click at [356, 310] on input "text" at bounding box center [316, 308] width 196 height 21
type input "[PERSON_NAME]"
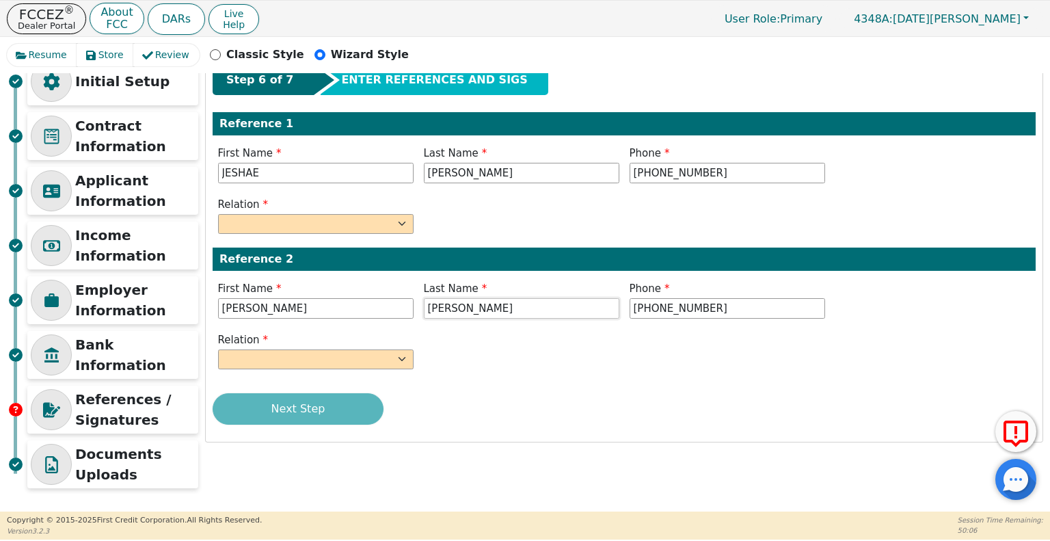
type input "[PERSON_NAME]"
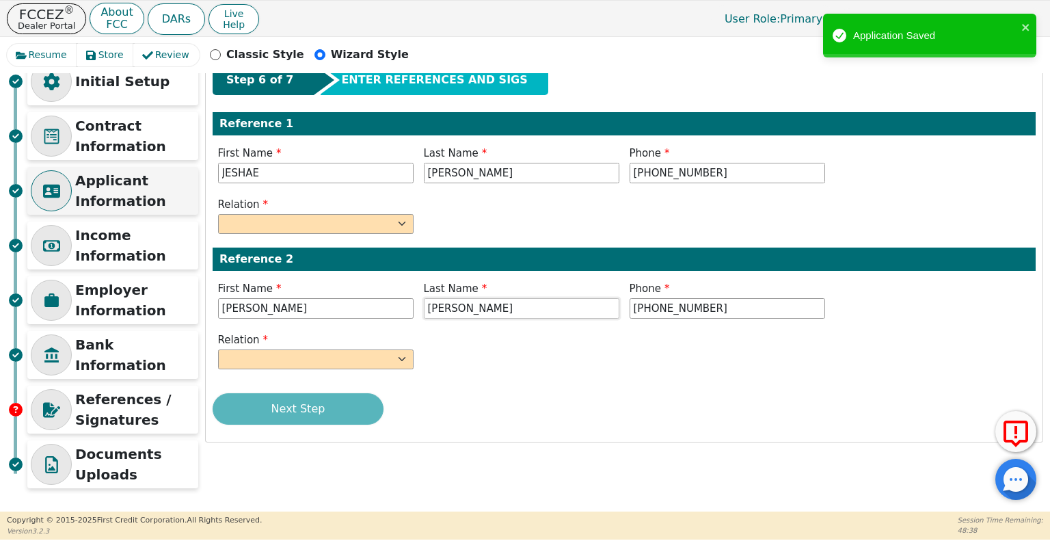
scroll to position [0, 0]
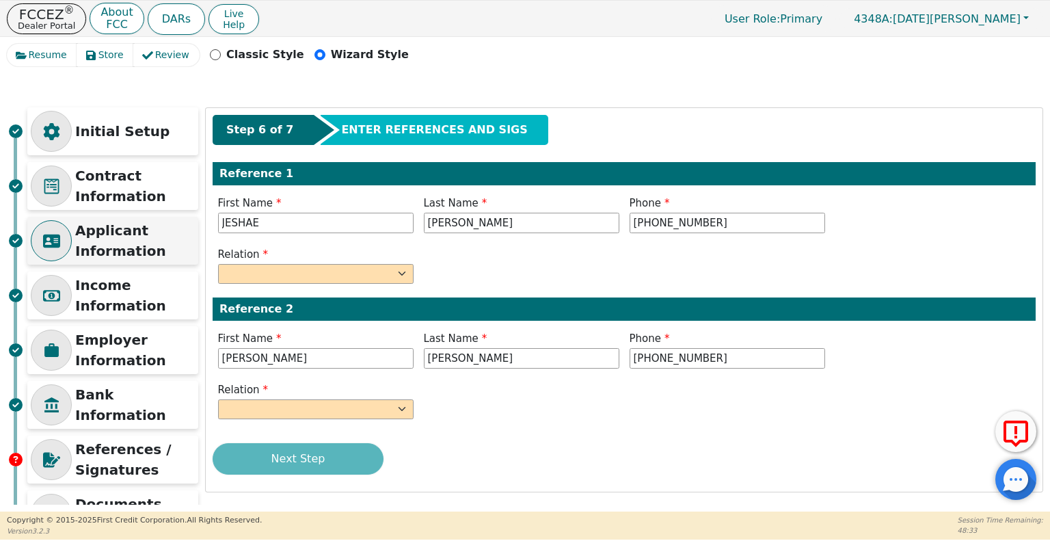
click at [109, 243] on p "Applicant Information" at bounding box center [135, 240] width 120 height 41
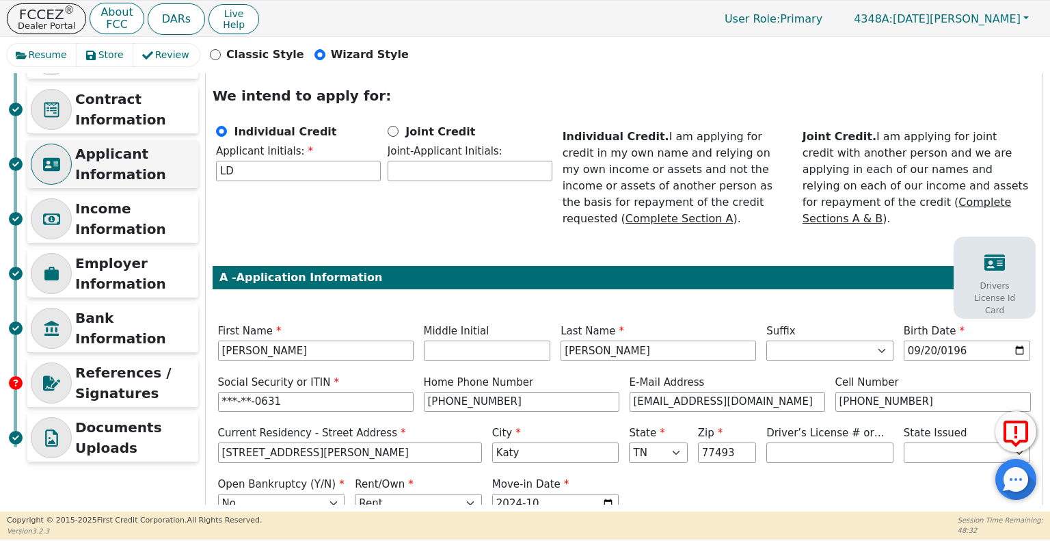
scroll to position [151, 0]
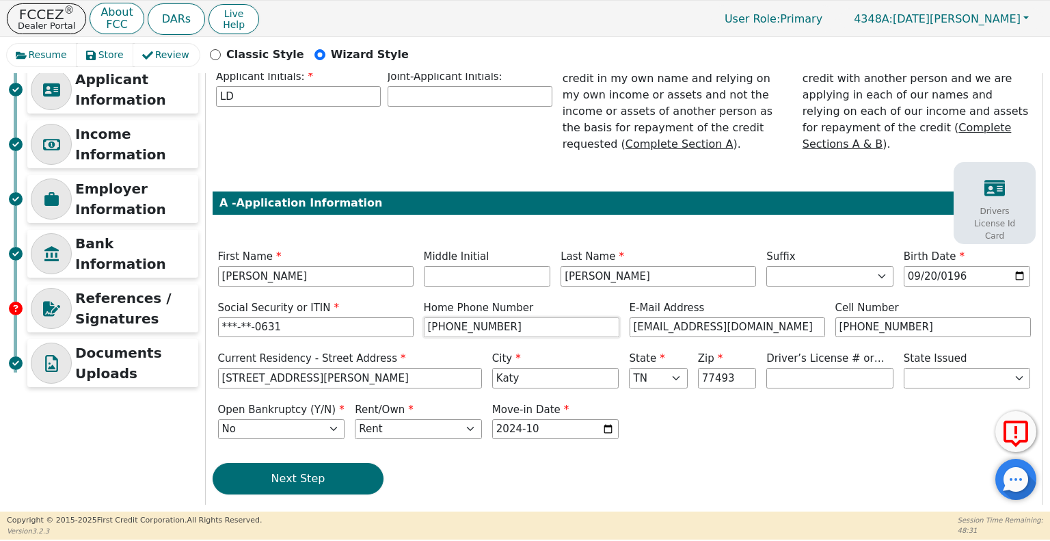
click at [542, 317] on input "[PHONE_NUMBER]" at bounding box center [522, 327] width 196 height 21
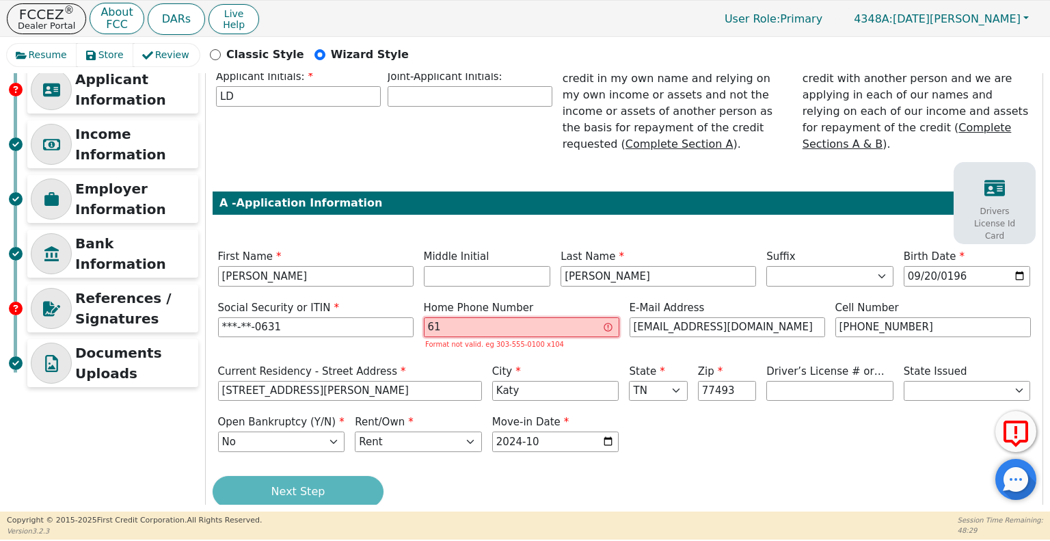
type input "6"
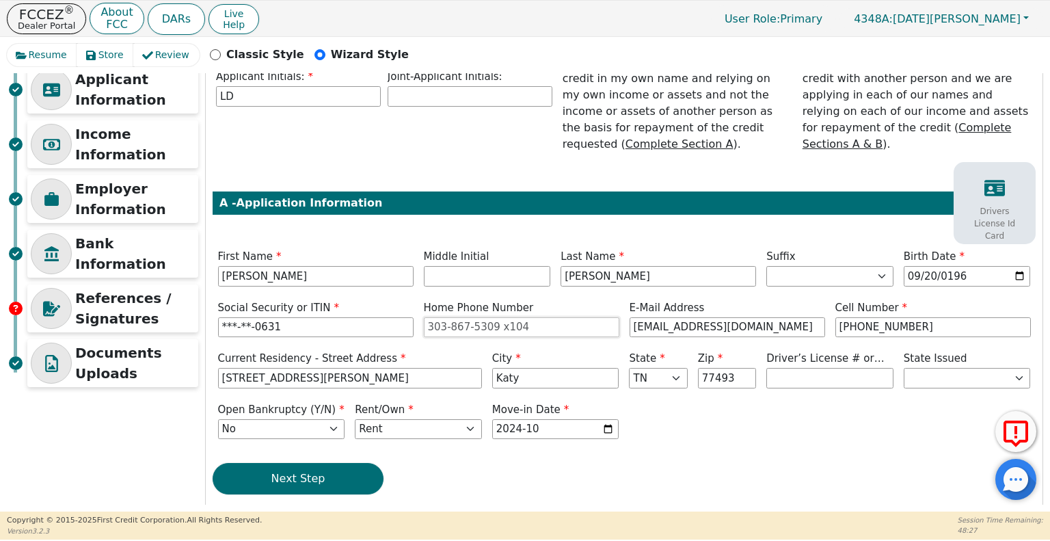
paste input "[PHONE_NUMBER]"
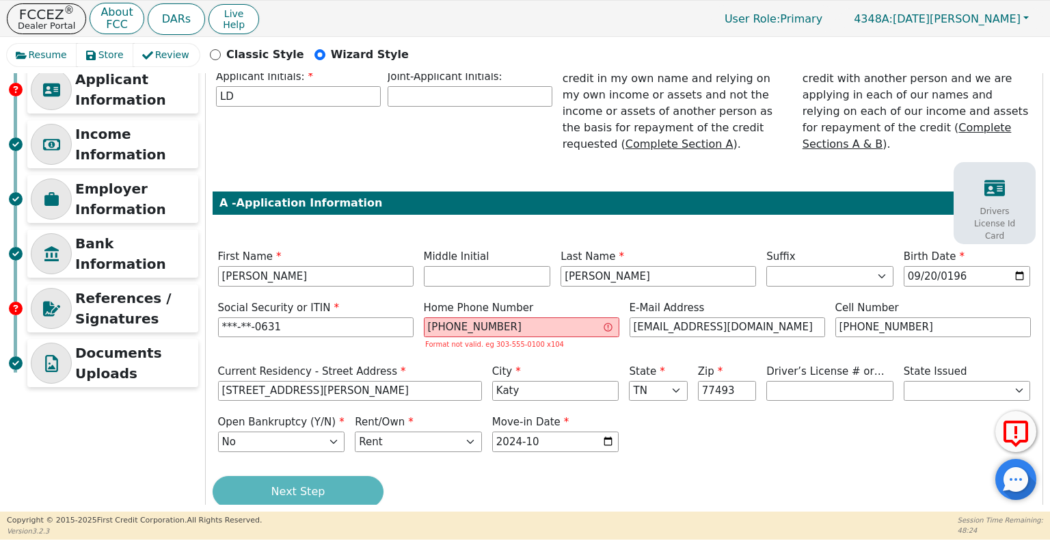
type input "[PHONE_NUMBER]"
click at [733, 436] on div "Open Bankruptcy (Y/N) Yes No Rent/Own Rent Own Move-in Date 2024-10" at bounding box center [624, 434] width 823 height 41
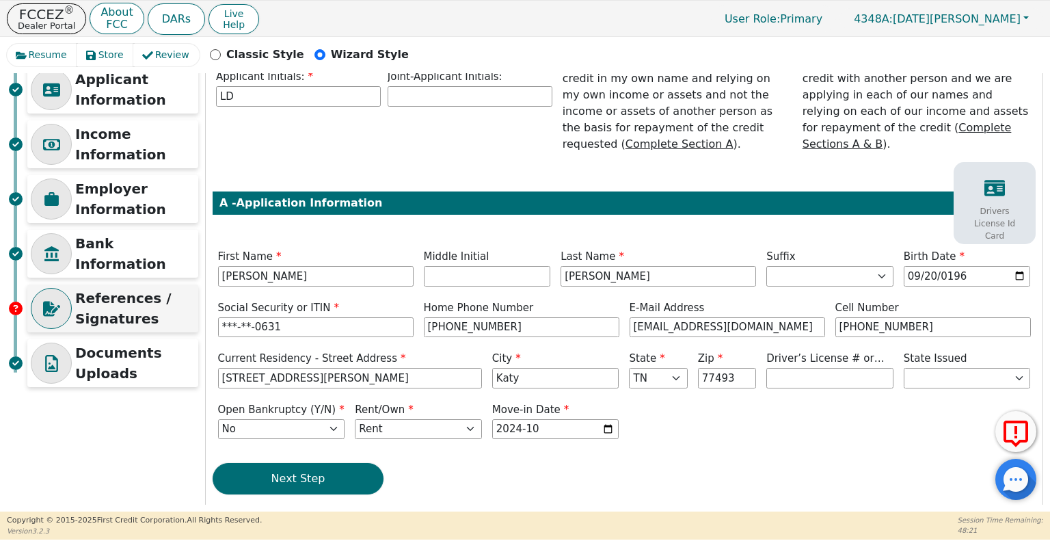
click at [81, 295] on p "References / Signatures" at bounding box center [135, 308] width 120 height 41
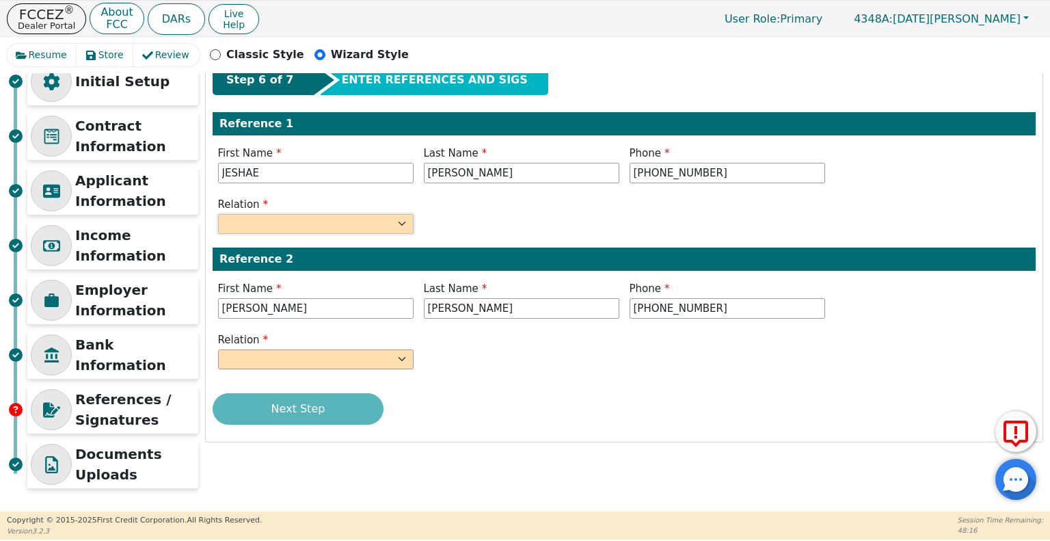
click at [383, 219] on select "FATHER MOTHER SISTER BROTHER DAUGHTER SON CO-WORKER NEIGHBOR FRIEND COUSIN G-MO…" at bounding box center [316, 224] width 196 height 21
select select "DAUGHTER"
click at [218, 214] on select "FATHER MOTHER SISTER BROTHER DAUGHTER SON CO-WORKER NEIGHBOR FRIEND COUSIN G-MO…" at bounding box center [316, 224] width 196 height 21
click at [352, 362] on select "FATHER MOTHER SISTER BROTHER DAUGHTER SON CO-WORKER NEIGHBOR FRIEND COUSIN G-MO…" at bounding box center [316, 359] width 196 height 21
select select "DAUGHTER"
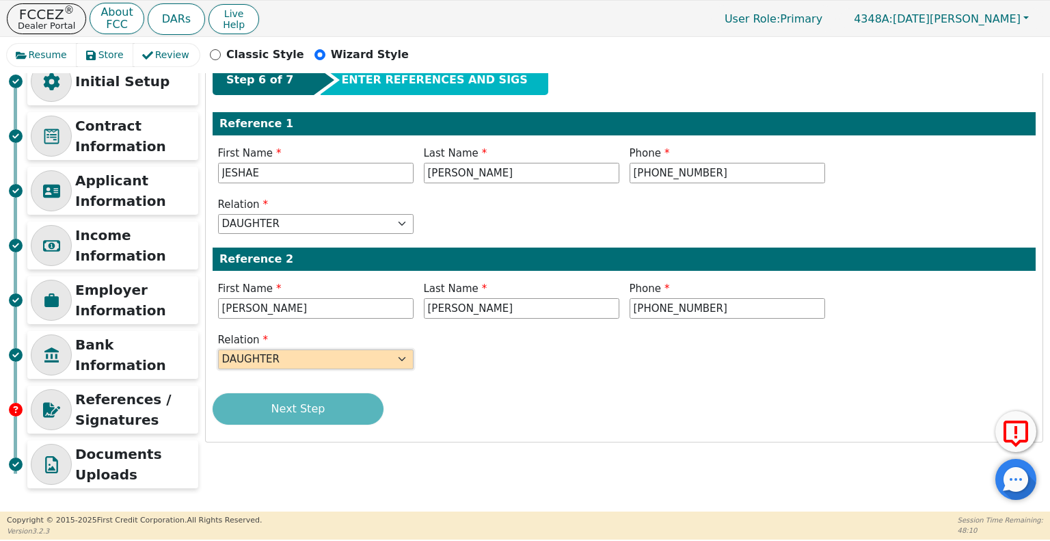
click at [218, 349] on select "FATHER MOTHER SISTER BROTHER DAUGHTER SON CO-WORKER NEIGHBOR FRIEND COUSIN G-MO…" at bounding box center [316, 359] width 196 height 21
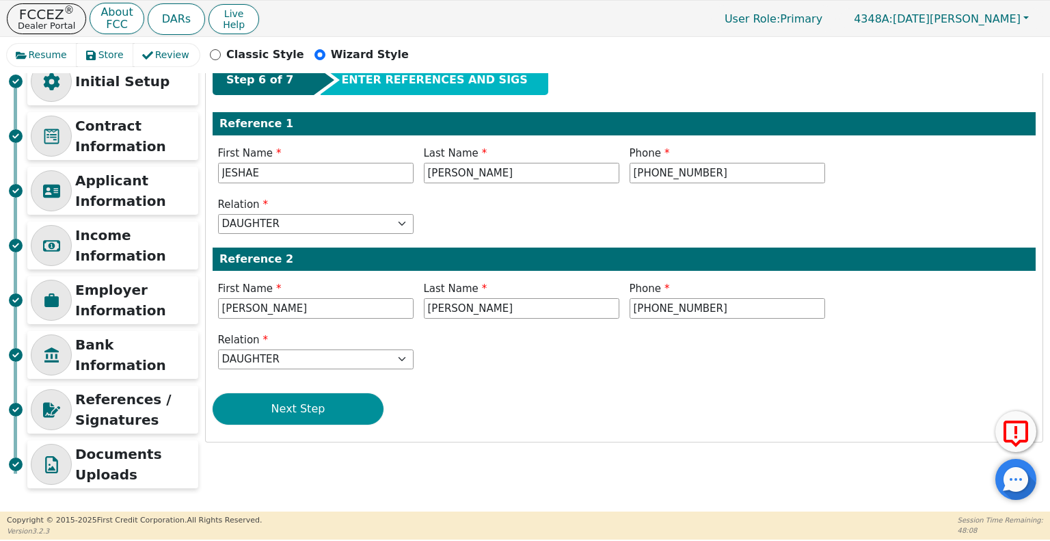
click at [286, 415] on button "Next Step" at bounding box center [298, 408] width 171 height 31
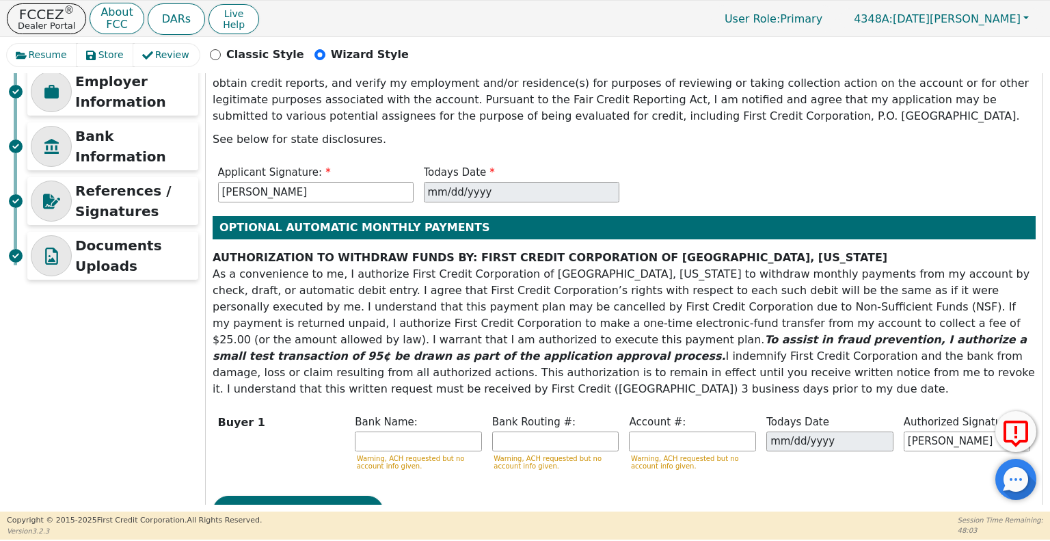
scroll to position [275, 0]
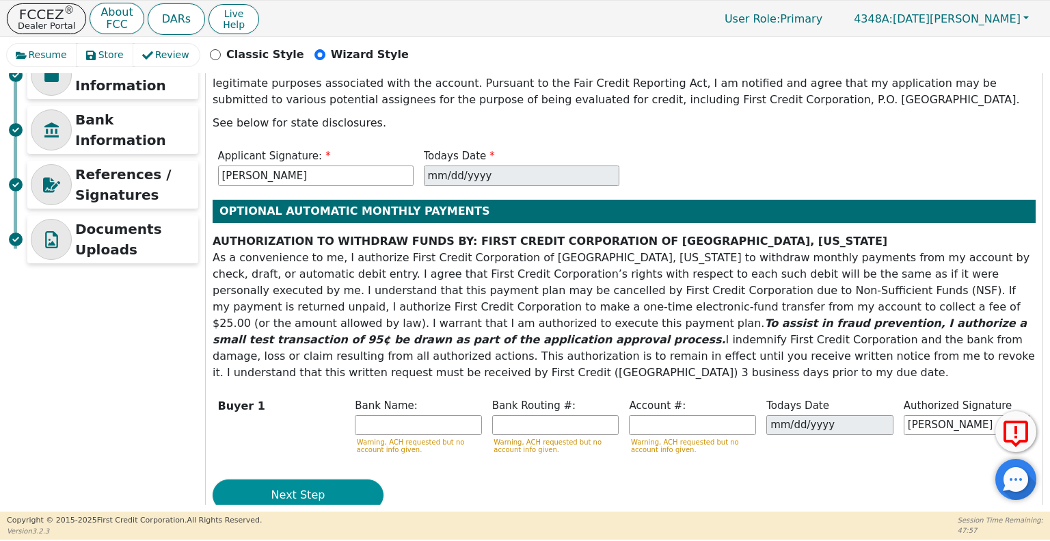
click at [309, 479] on button "Next Step" at bounding box center [298, 494] width 171 height 31
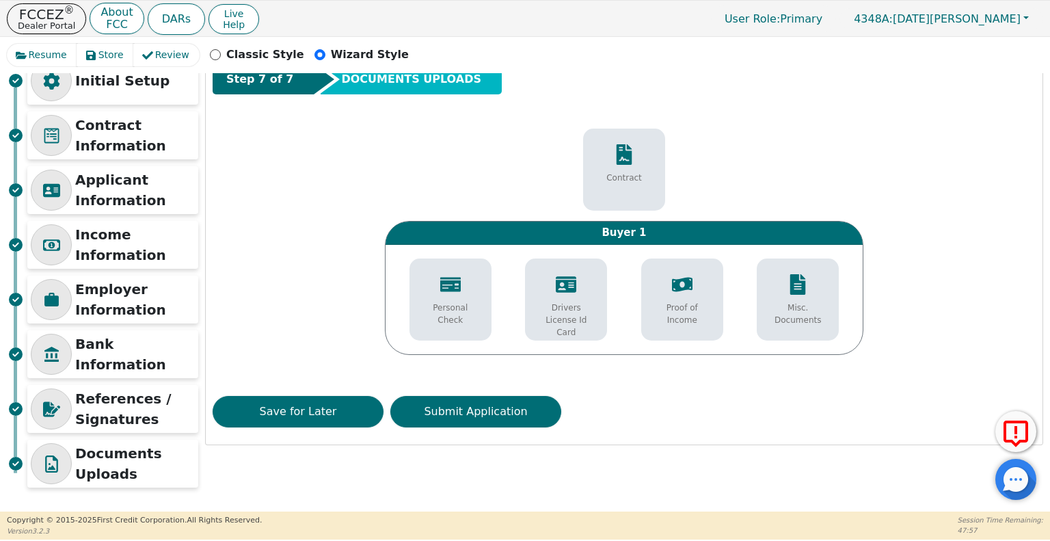
scroll to position [50, 0]
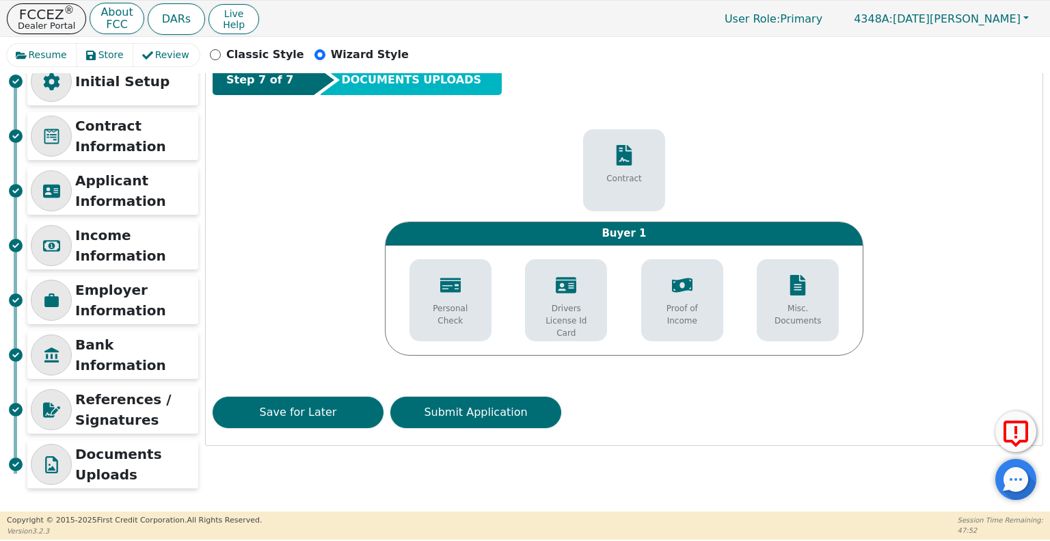
click at [1015, 431] on icon at bounding box center [1016, 432] width 3 height 12
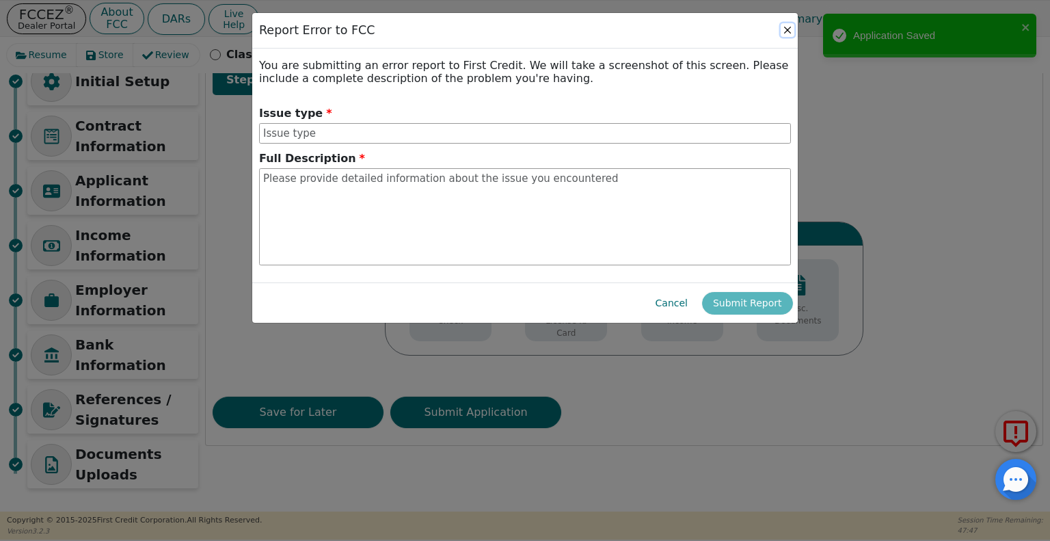
click at [784, 27] on button "Close" at bounding box center [788, 30] width 14 height 14
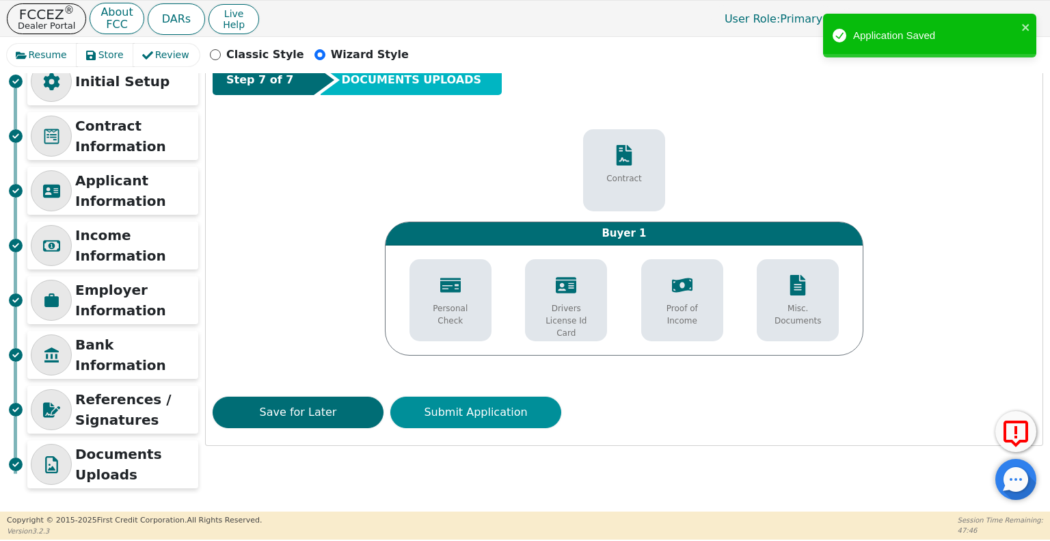
click at [500, 418] on button "Submit Application" at bounding box center [475, 412] width 171 height 31
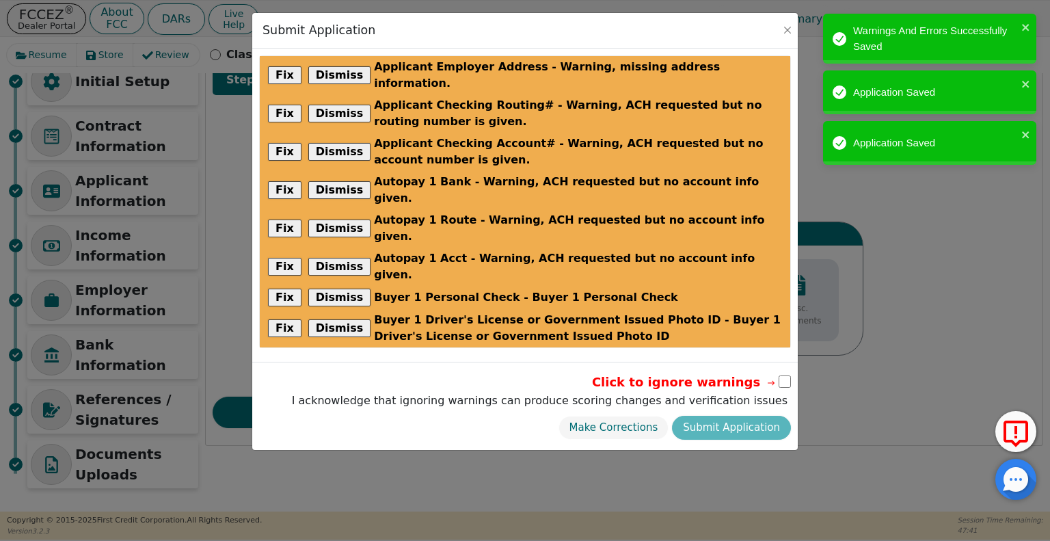
click at [785, 375] on input "checkbox" at bounding box center [785, 381] width 12 height 12
checkbox input "true"
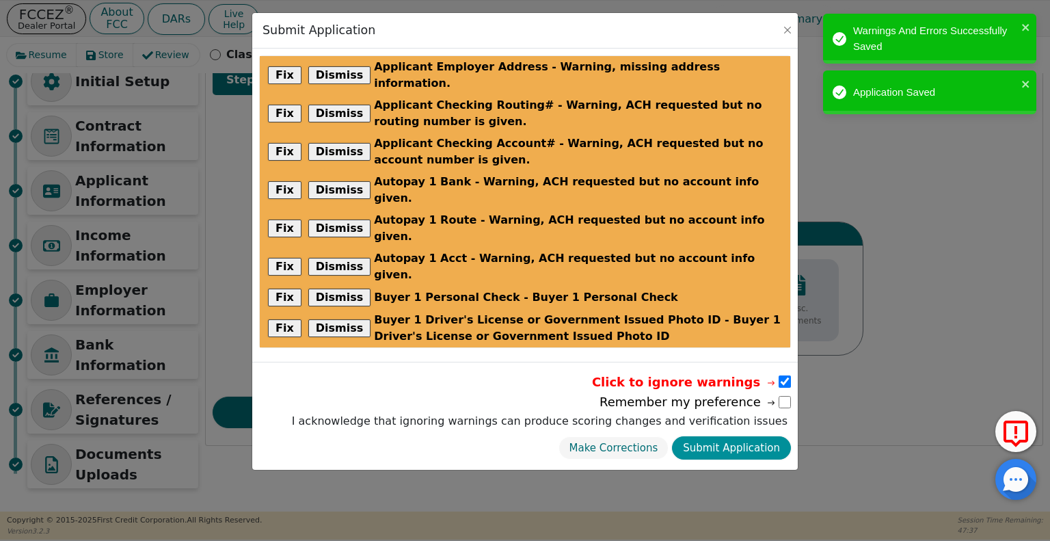
click at [765, 436] on button "Submit Application" at bounding box center [731, 448] width 119 height 24
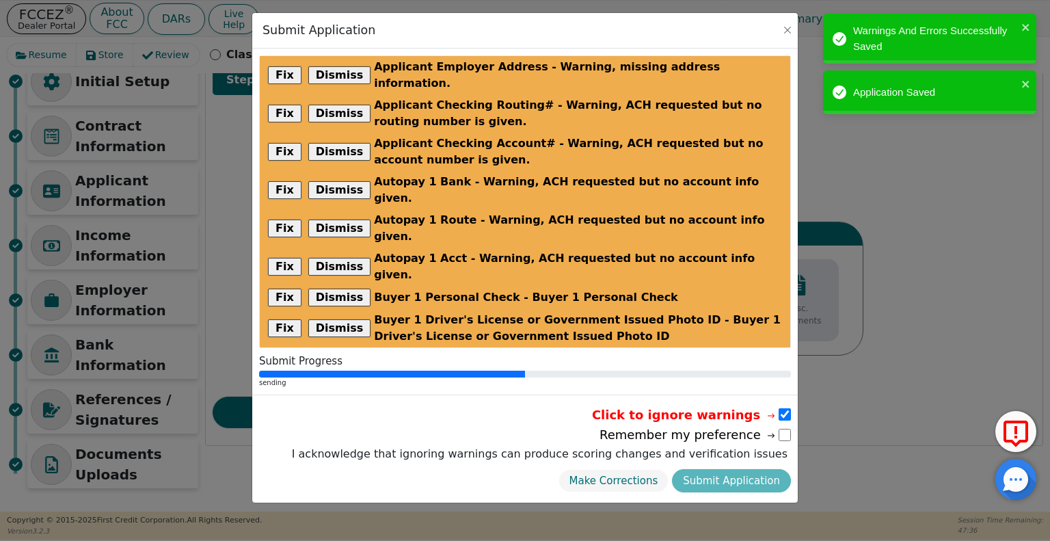
scroll to position [0, 0]
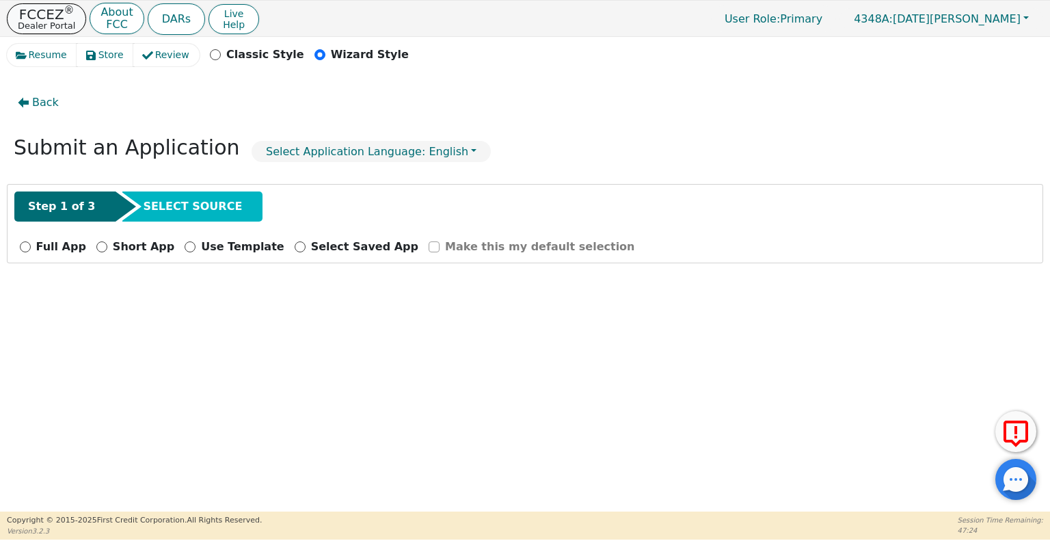
click at [44, 10] on p "FCCEZ ®" at bounding box center [46, 15] width 57 height 14
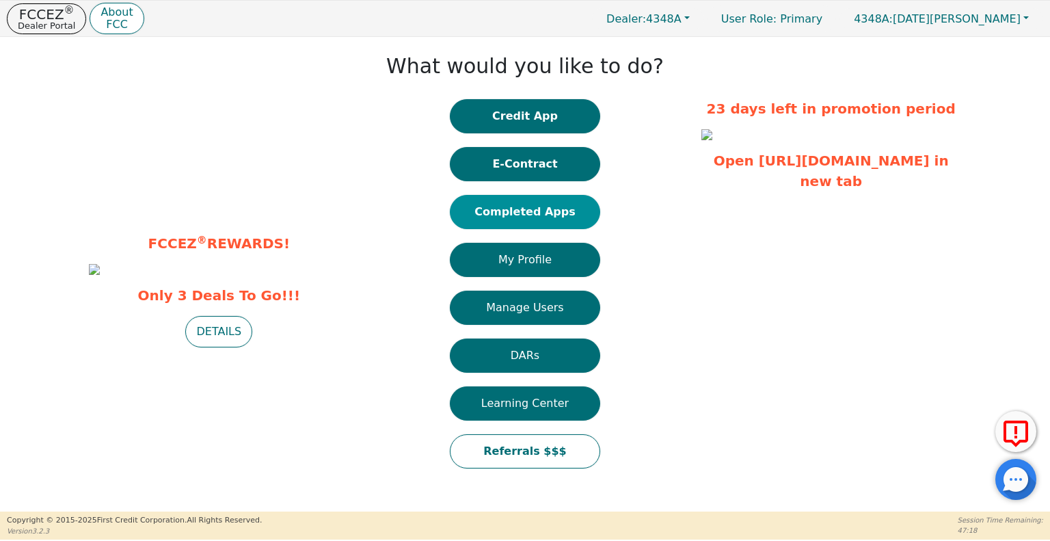
click at [536, 222] on button "Completed Apps" at bounding box center [525, 212] width 150 height 34
